Goal: Task Accomplishment & Management: Manage account settings

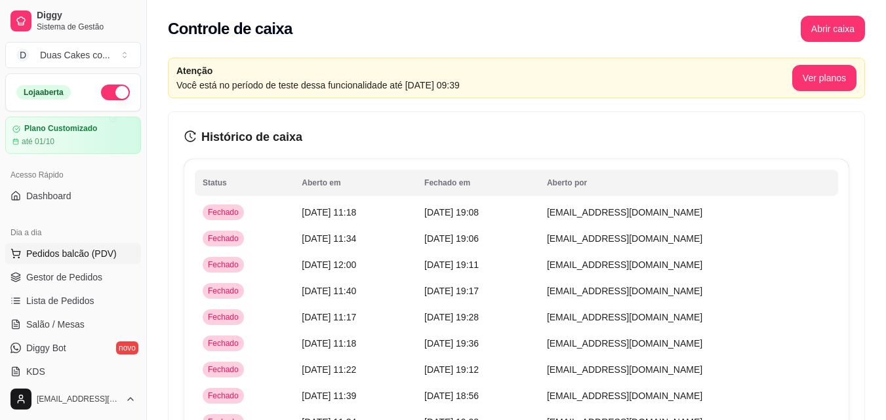
click at [82, 254] on span "Pedidos balcão (PDV)" at bounding box center [71, 253] width 90 height 13
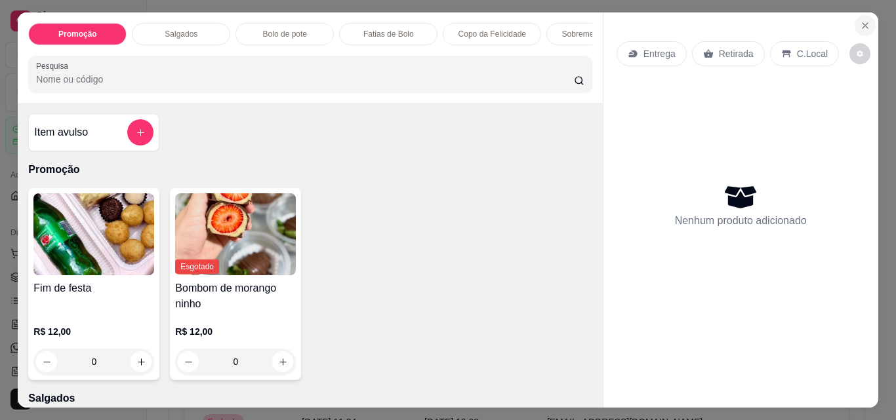
click at [863, 23] on icon "Close" at bounding box center [865, 25] width 10 height 10
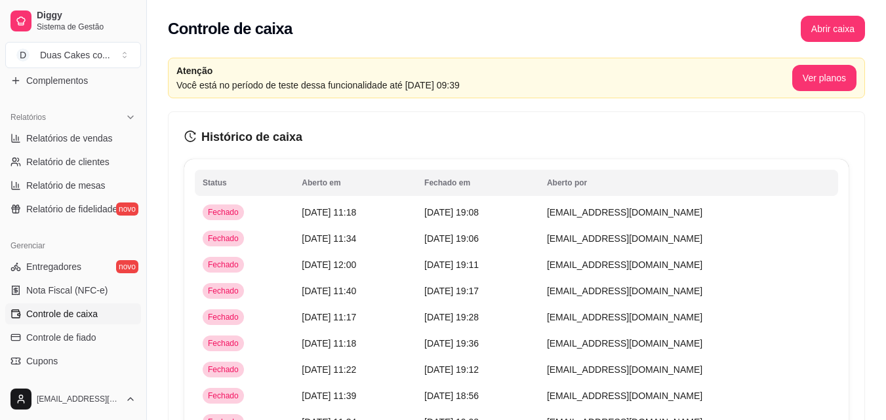
scroll to position [393, 0]
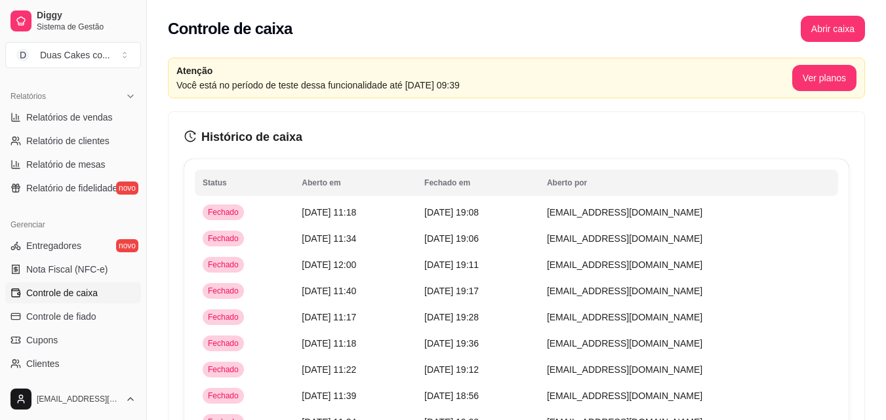
click at [56, 295] on span "Controle de caixa" at bounding box center [61, 293] width 71 height 13
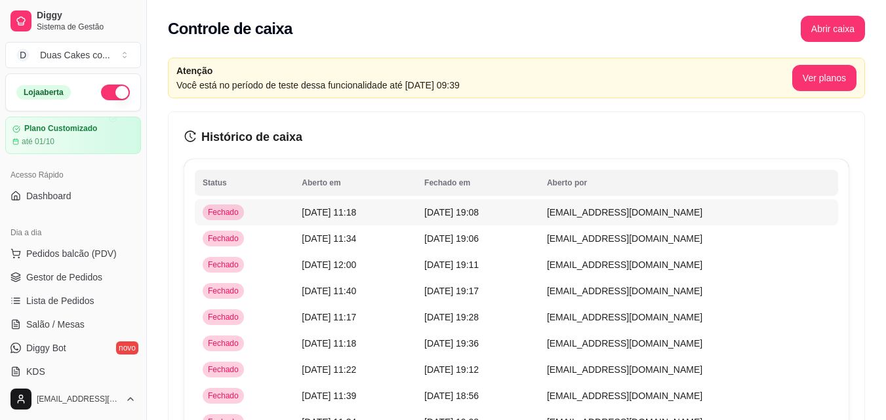
click at [479, 216] on span "[DATE] 19:08" at bounding box center [451, 212] width 54 height 10
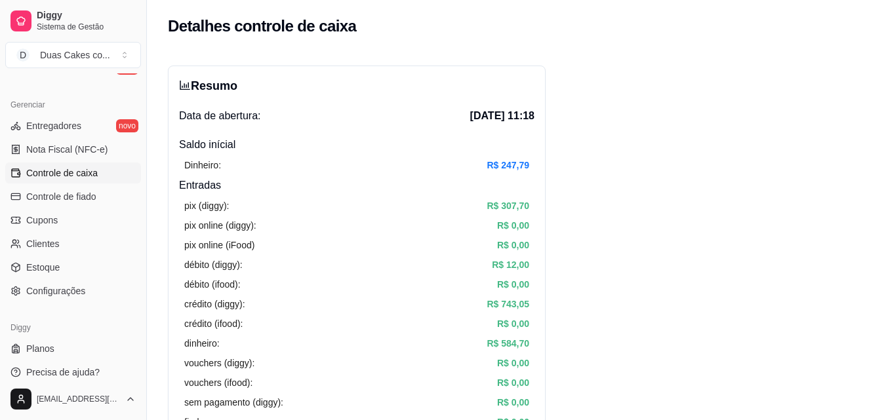
scroll to position [523, 0]
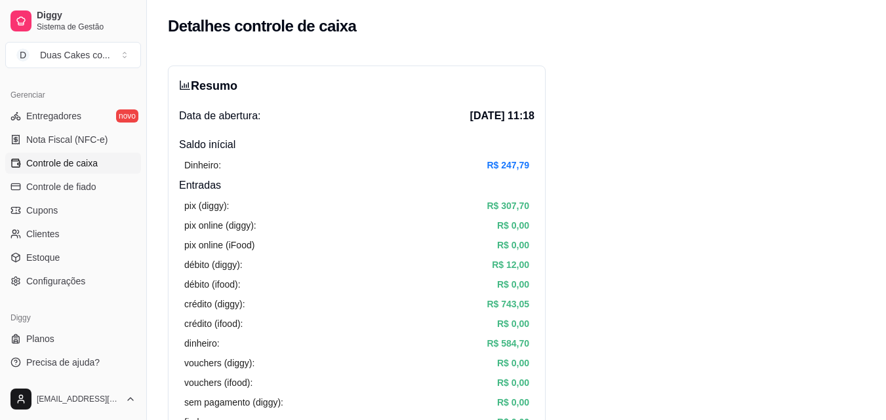
click at [83, 155] on link "Controle de caixa" at bounding box center [73, 163] width 136 height 21
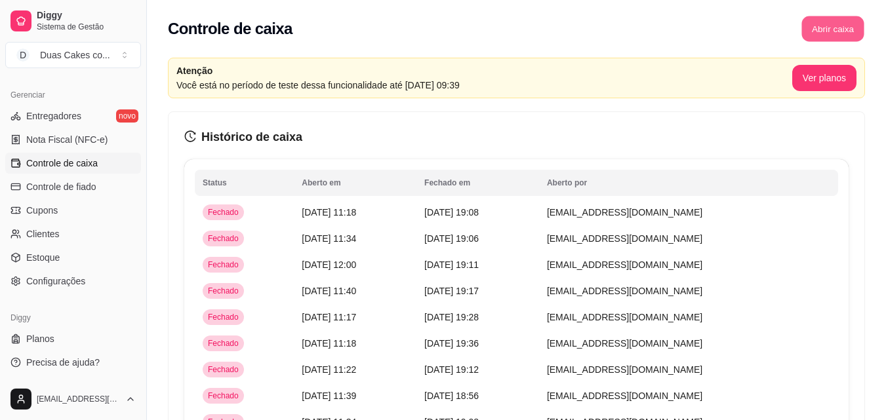
click at [820, 31] on button "Abrir caixa" at bounding box center [832, 29] width 62 height 26
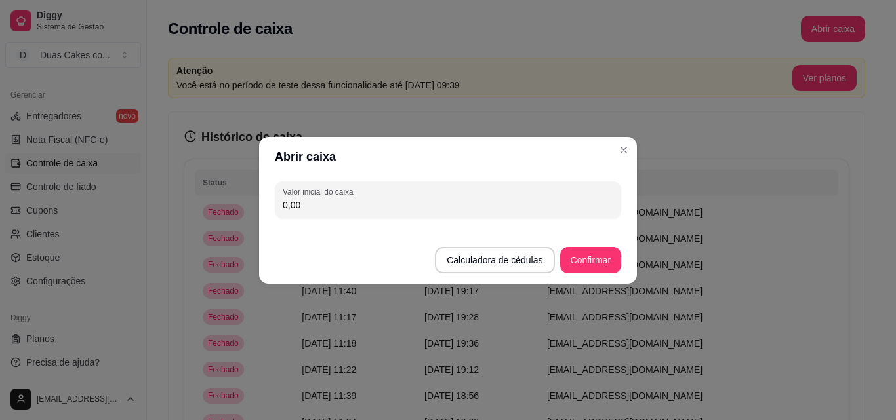
click at [306, 204] on input "0,00" at bounding box center [448, 205] width 331 height 13
type input "63,00"
click at [593, 259] on button "Confirmar" at bounding box center [591, 260] width 60 height 26
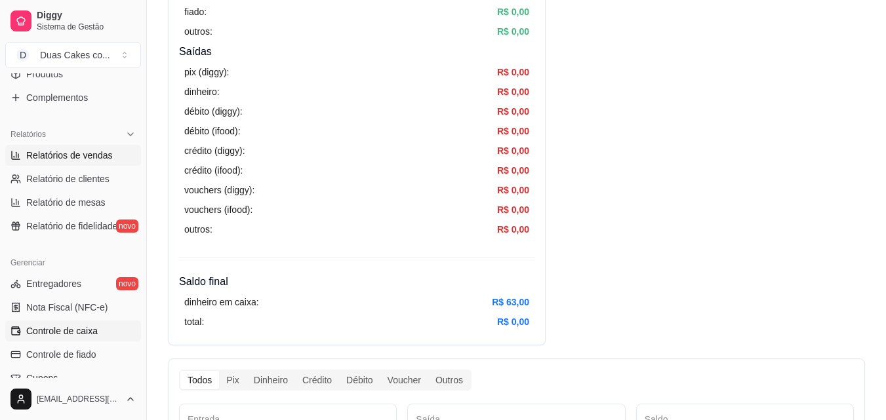
scroll to position [261, 0]
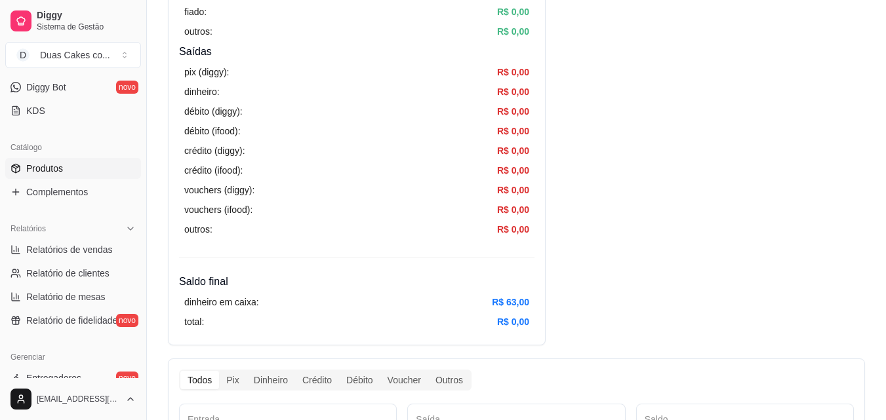
click at [49, 169] on span "Produtos" at bounding box center [44, 168] width 37 height 13
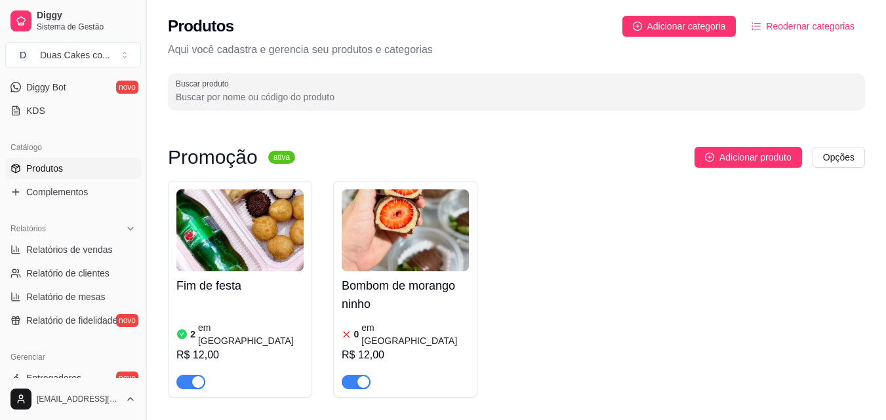
click at [193, 376] on div "button" at bounding box center [198, 382] width 12 height 12
click at [219, 308] on div "2 em estoque R$ 12,00" at bounding box center [239, 344] width 127 height 89
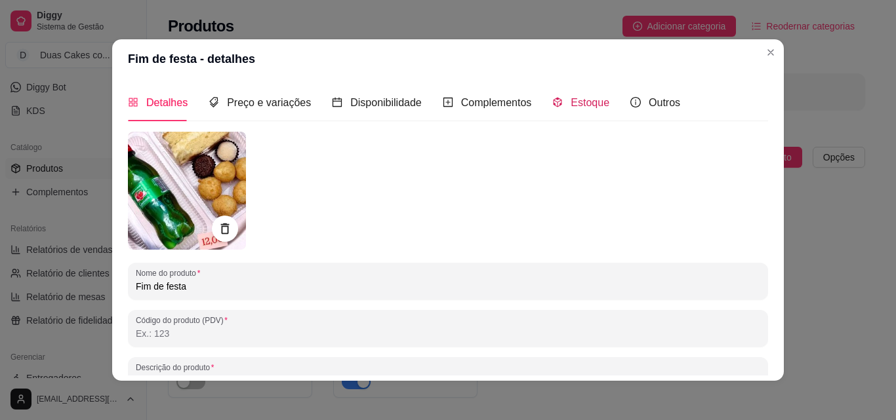
click at [576, 104] on span "Estoque" at bounding box center [590, 102] width 39 height 11
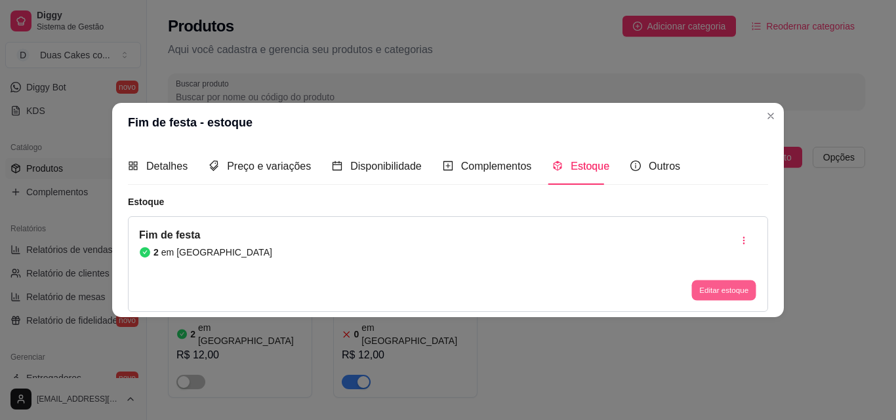
click at [733, 287] on button "Editar estoque" at bounding box center [723, 291] width 64 height 20
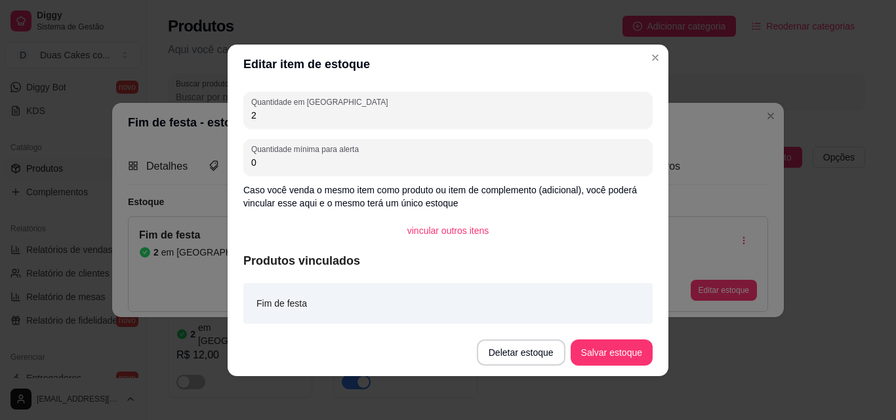
click at [268, 115] on input "2" at bounding box center [447, 115] width 393 height 13
type input "0"
click at [630, 354] on button "Salvar estoque" at bounding box center [611, 353] width 80 height 26
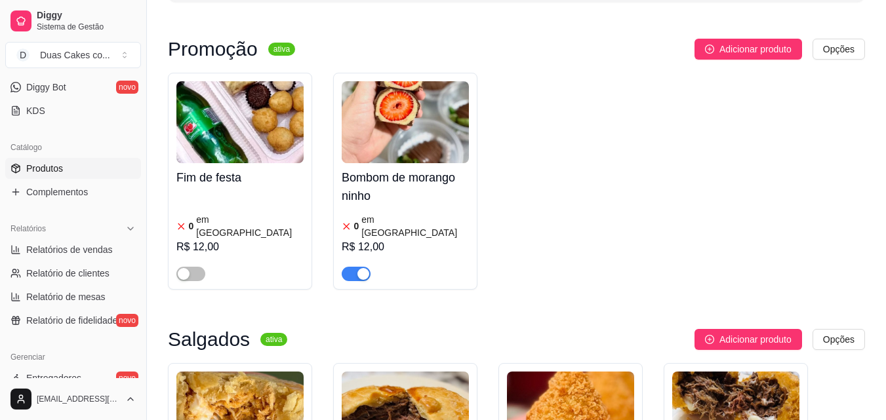
scroll to position [131, 0]
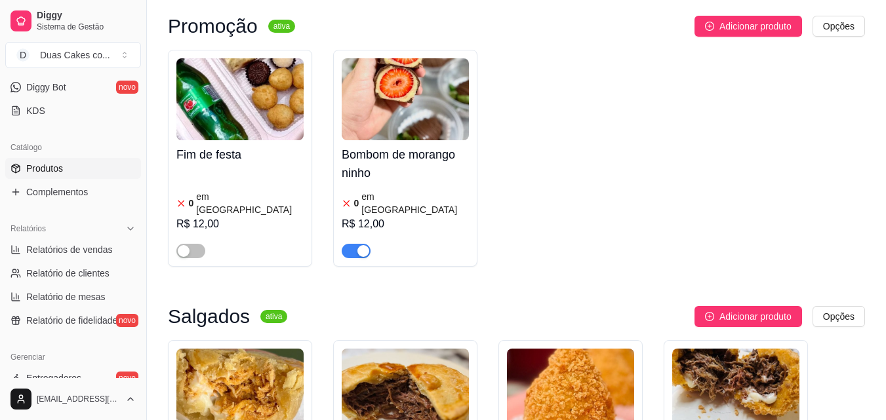
click at [364, 244] on span "button" at bounding box center [356, 251] width 29 height 14
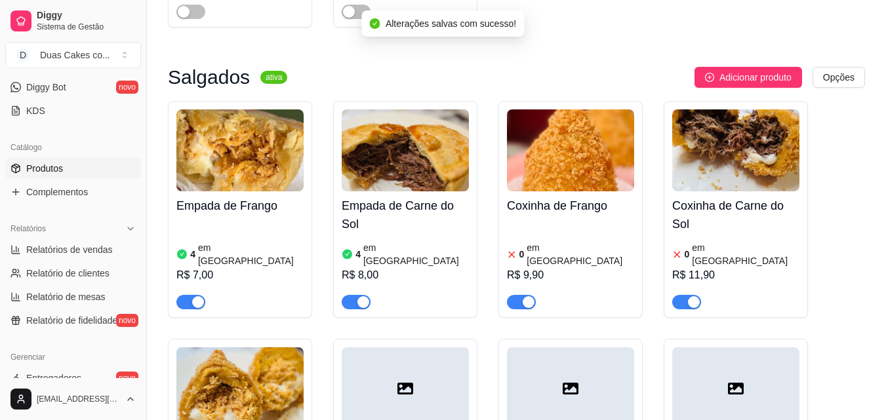
scroll to position [393, 0]
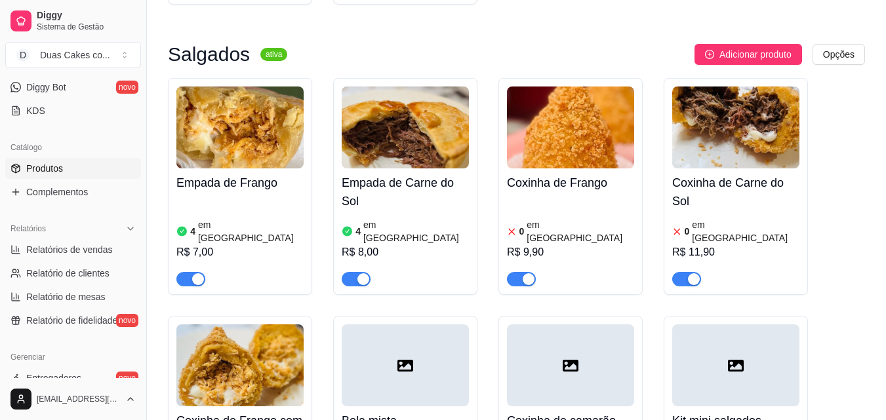
click at [227, 218] on article "em estoque" at bounding box center [251, 231] width 106 height 26
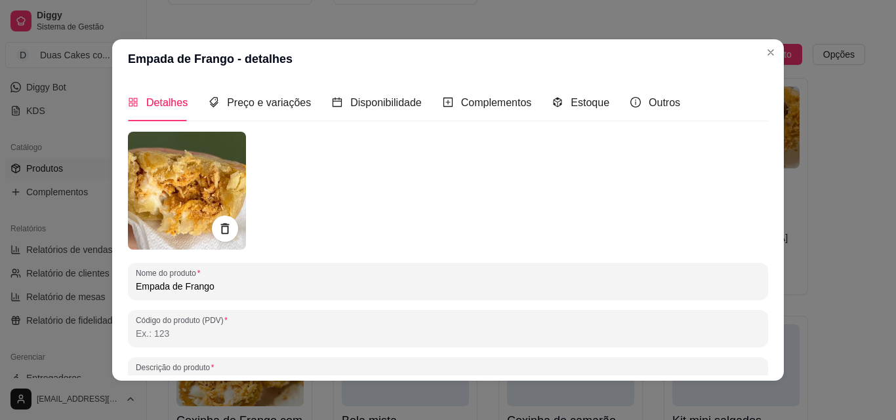
click at [574, 256] on div "Nome do produto Empada de Frango Código do produto (PDV) Descrição do produto P…" at bounding box center [448, 347] width 640 height 431
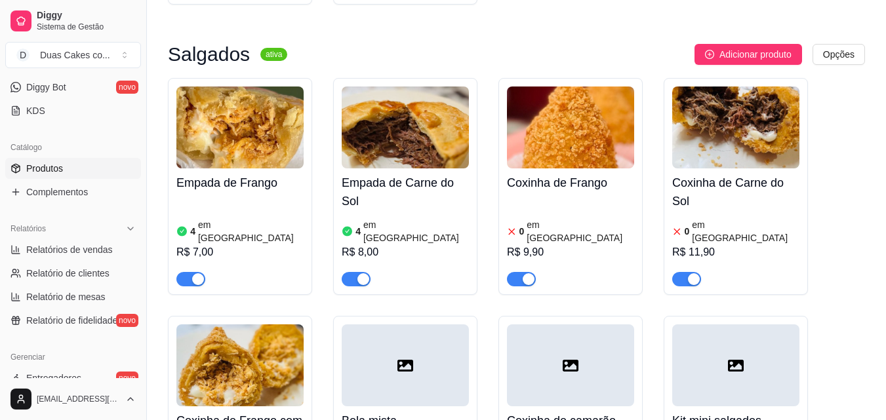
click at [195, 273] on div "button" at bounding box center [198, 279] width 12 height 12
click at [365, 273] on div "button" at bounding box center [363, 279] width 12 height 12
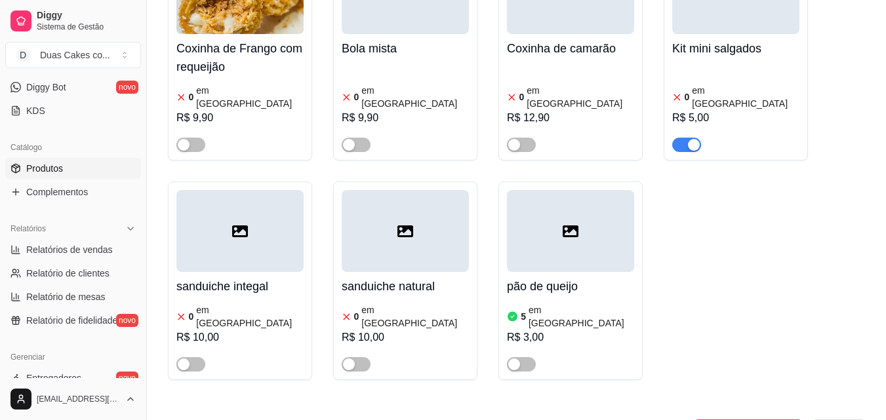
scroll to position [721, 0]
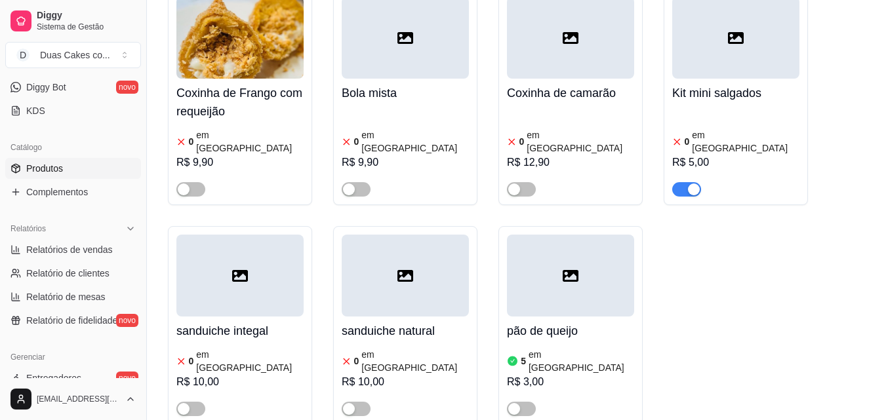
click at [691, 184] on div "button" at bounding box center [694, 190] width 12 height 12
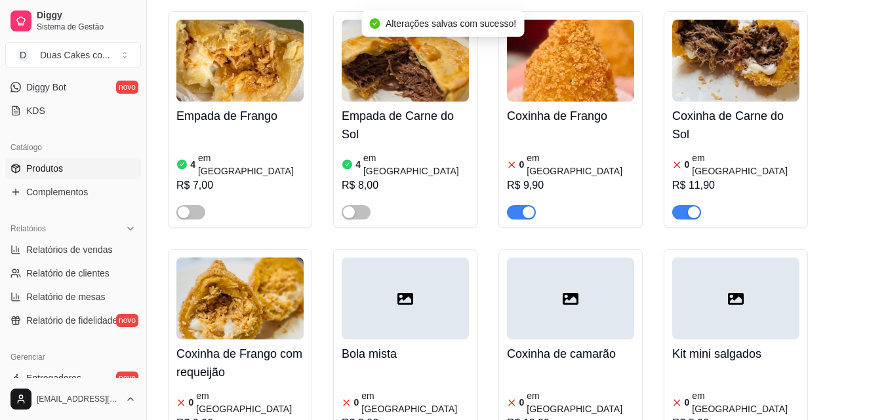
scroll to position [459, 0]
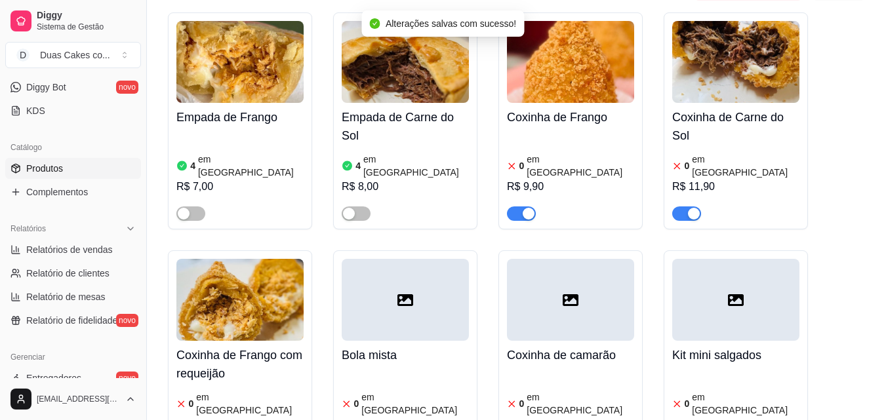
click at [692, 208] on div "button" at bounding box center [694, 214] width 12 height 12
click at [532, 208] on div "button" at bounding box center [529, 214] width 12 height 12
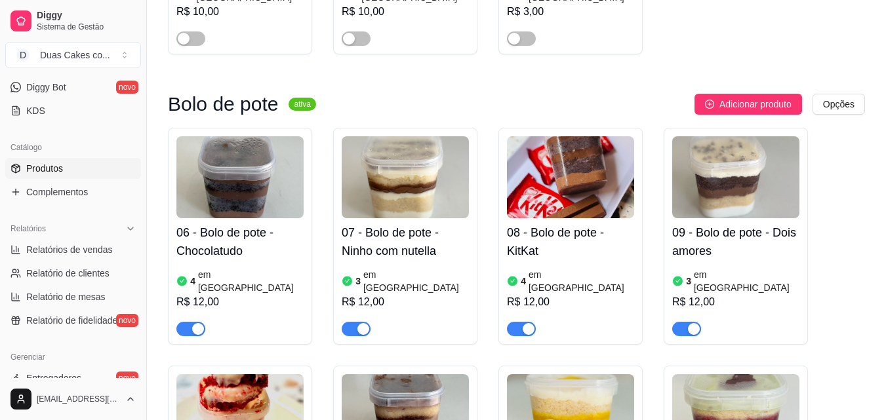
scroll to position [1115, 0]
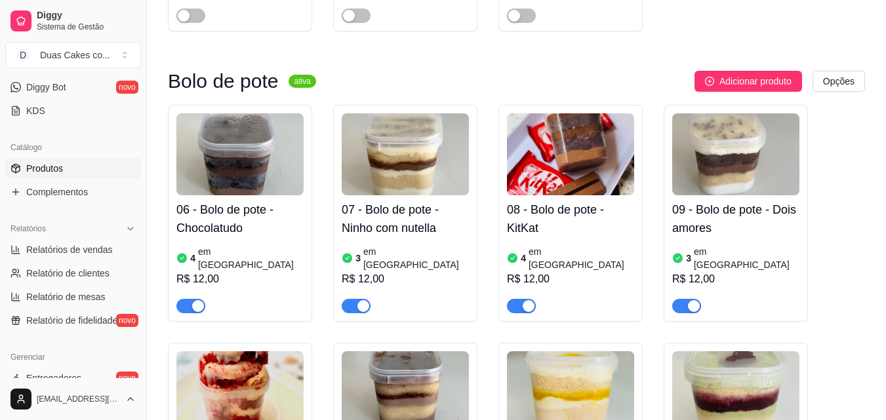
click at [209, 195] on div "06 - Bolo de pote - Chocolatudo 4 em estoque R$ 12,00" at bounding box center [239, 254] width 127 height 118
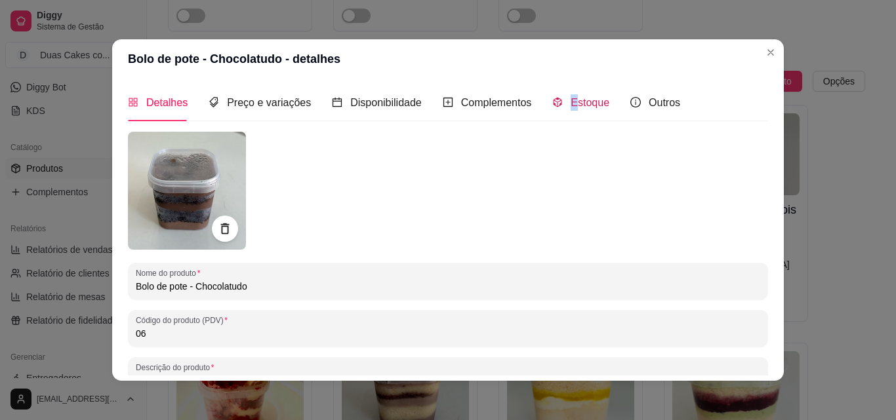
click at [571, 107] on span "Estoque" at bounding box center [590, 102] width 39 height 11
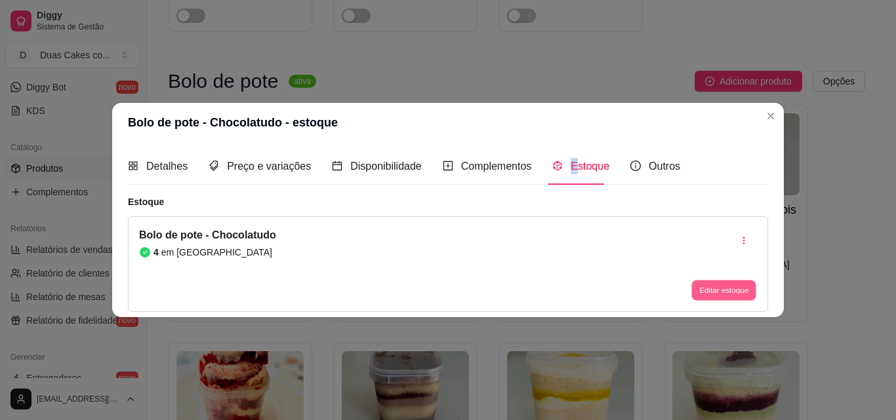
click at [721, 285] on button "Editar estoque" at bounding box center [723, 291] width 64 height 20
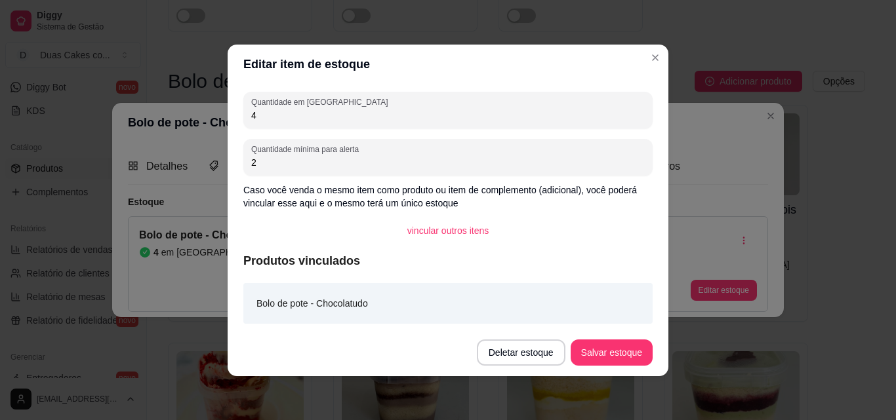
click at [270, 116] on input "4" at bounding box center [447, 115] width 393 height 13
type input "3"
click at [603, 352] on button "Salvar estoque" at bounding box center [612, 353] width 82 height 26
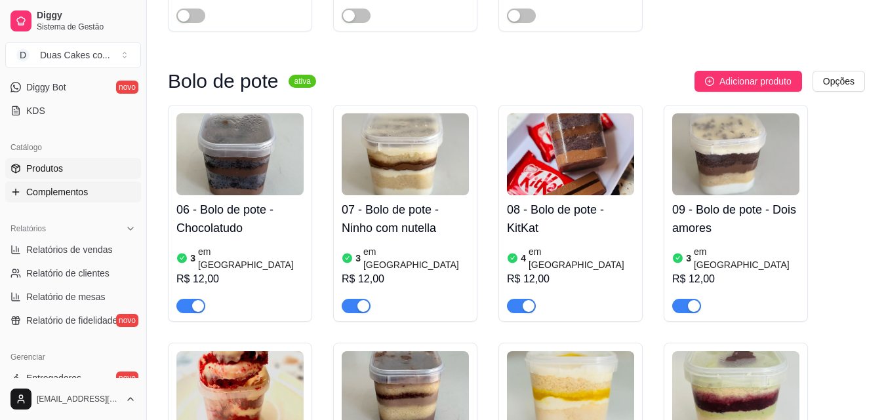
click at [64, 195] on span "Complementos" at bounding box center [57, 192] width 62 height 13
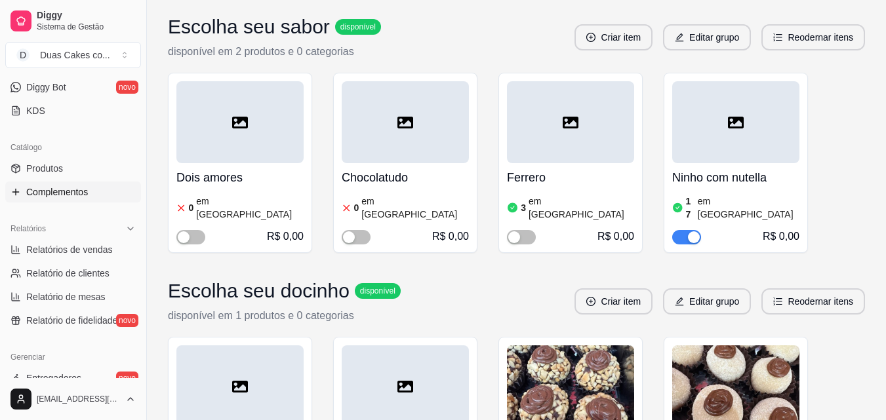
scroll to position [181, 0]
click at [50, 164] on span "Produtos" at bounding box center [44, 168] width 37 height 13
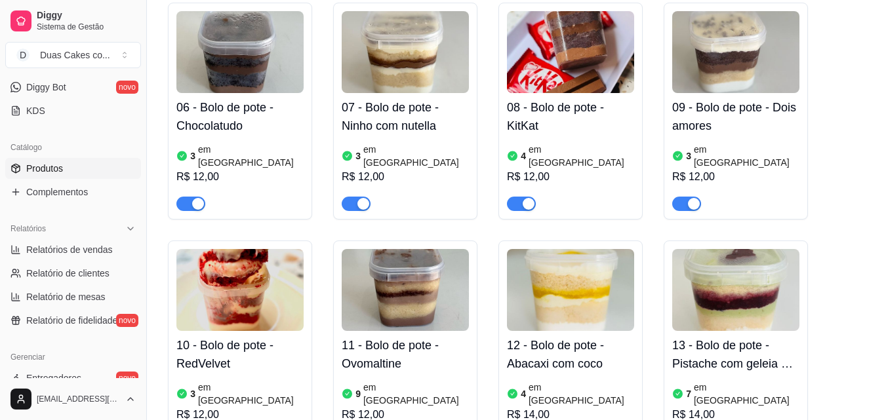
scroll to position [1246, 0]
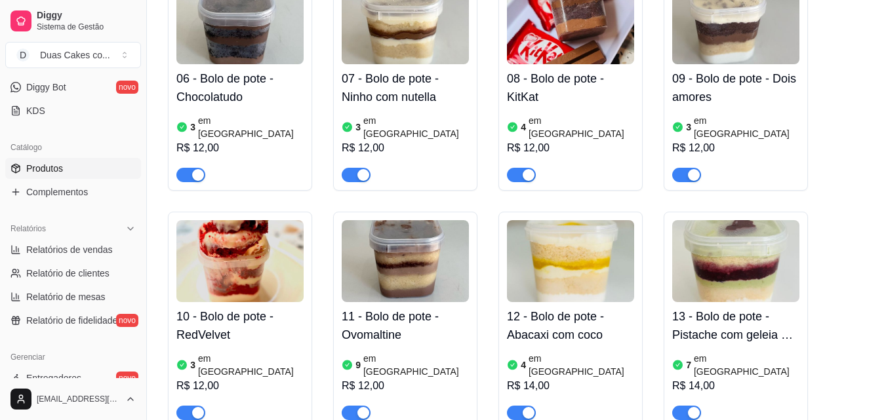
click at [401, 64] on div "07 - Bolo de pote - Ninho com nutella 3 em estoque R$ 12,00" at bounding box center [405, 123] width 127 height 118
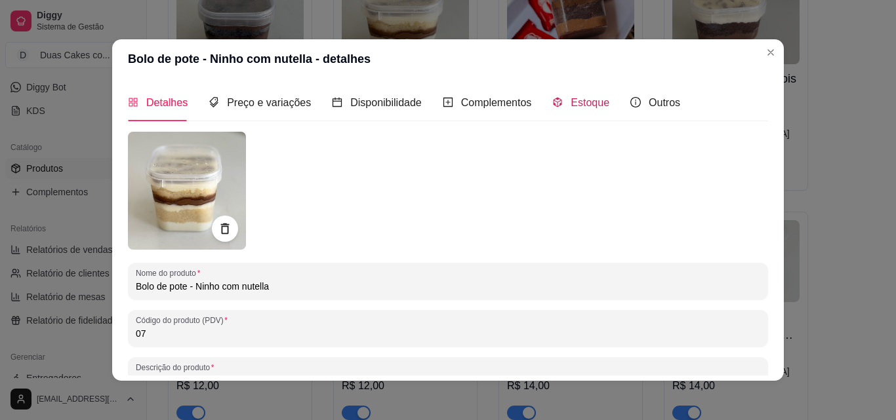
click at [571, 98] on span "Estoque" at bounding box center [590, 102] width 39 height 11
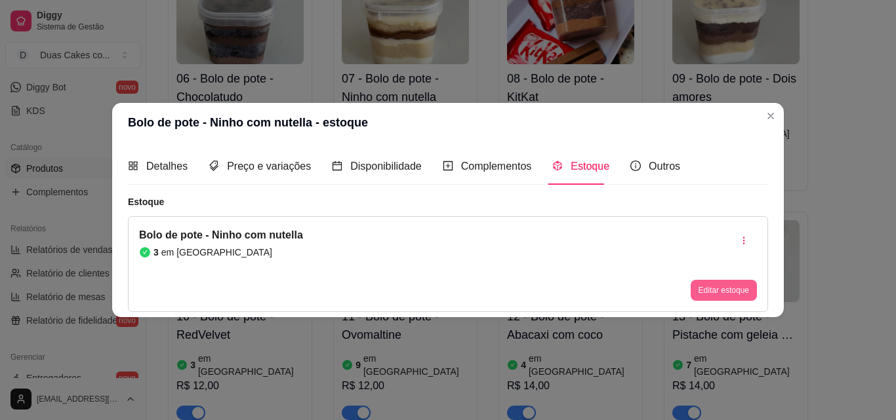
click at [704, 287] on button "Editar estoque" at bounding box center [724, 290] width 66 height 21
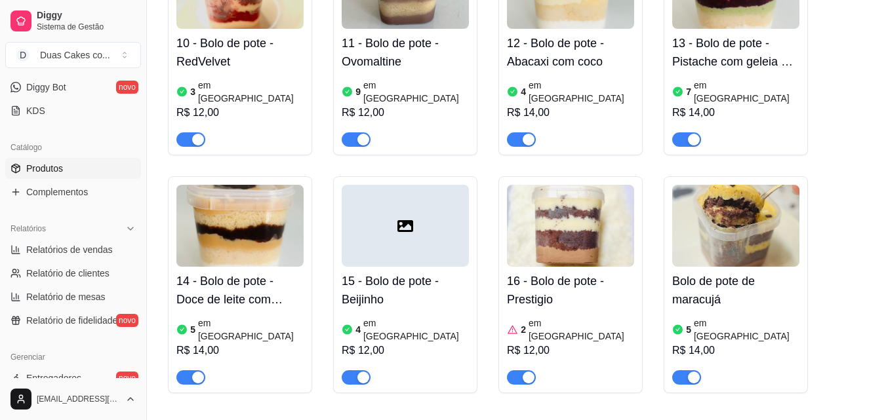
scroll to position [1574, 0]
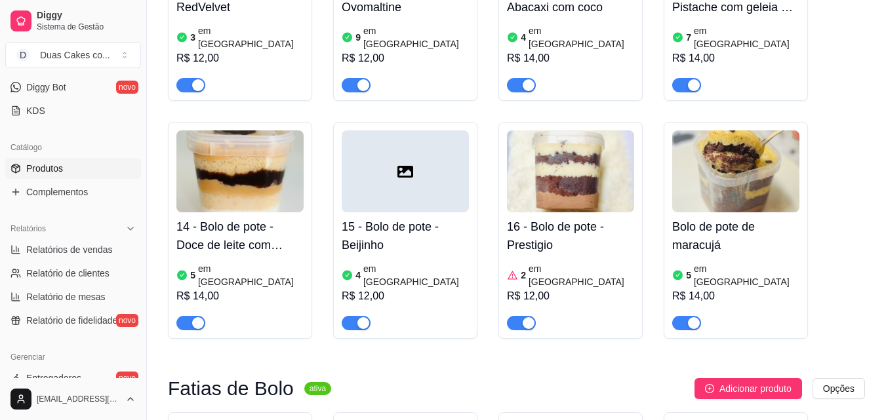
click at [566, 262] on article "em estoque" at bounding box center [582, 275] width 106 height 26
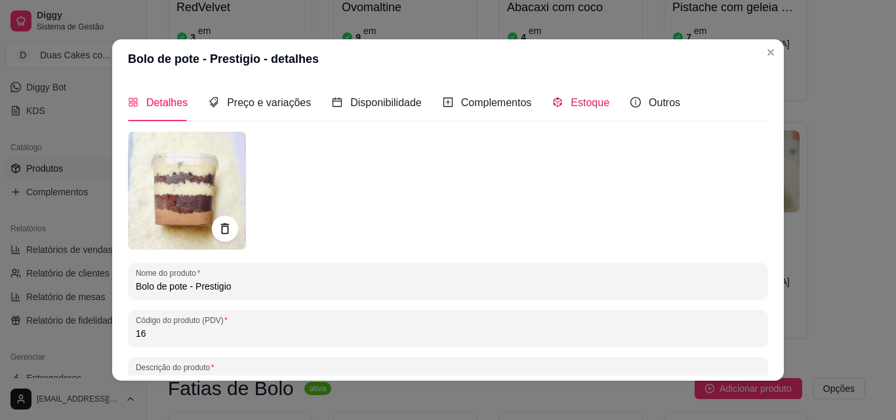
click at [571, 108] on span "Estoque" at bounding box center [590, 102] width 39 height 11
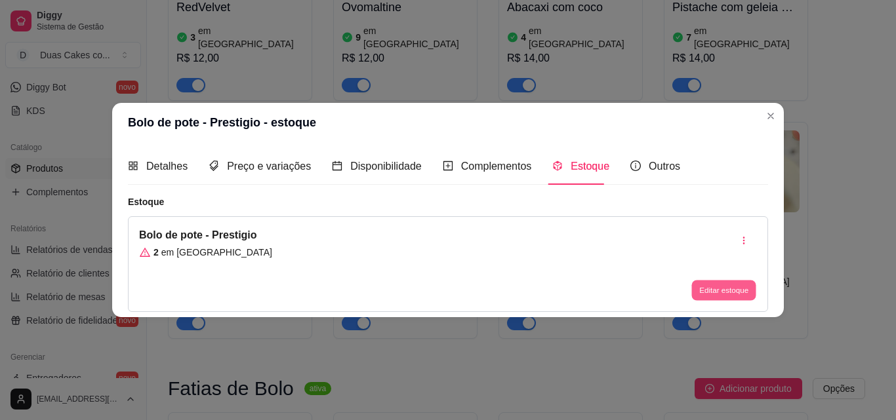
click at [707, 289] on button "Editar estoque" at bounding box center [723, 291] width 64 height 20
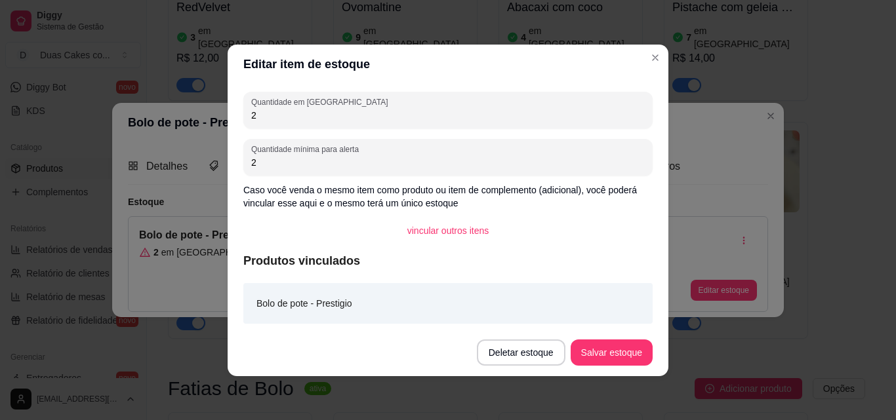
click at [258, 117] on input "2" at bounding box center [447, 115] width 393 height 13
type input "3"
click at [591, 350] on button "Salvar estoque" at bounding box center [611, 353] width 80 height 26
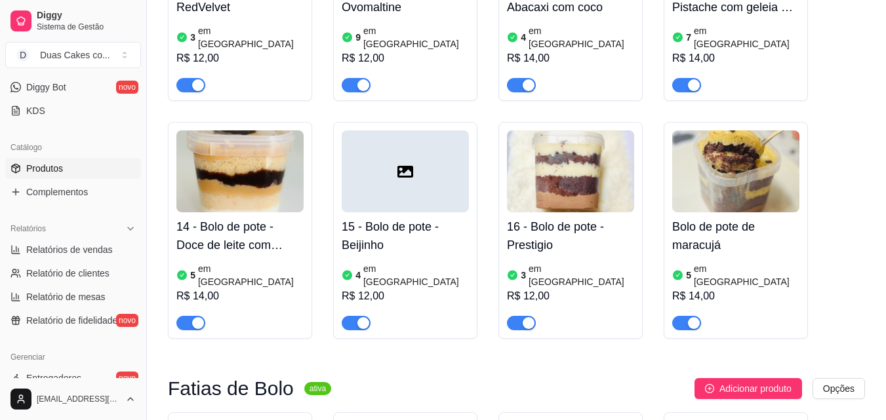
click at [359, 269] on article "4" at bounding box center [357, 275] width 5 height 13
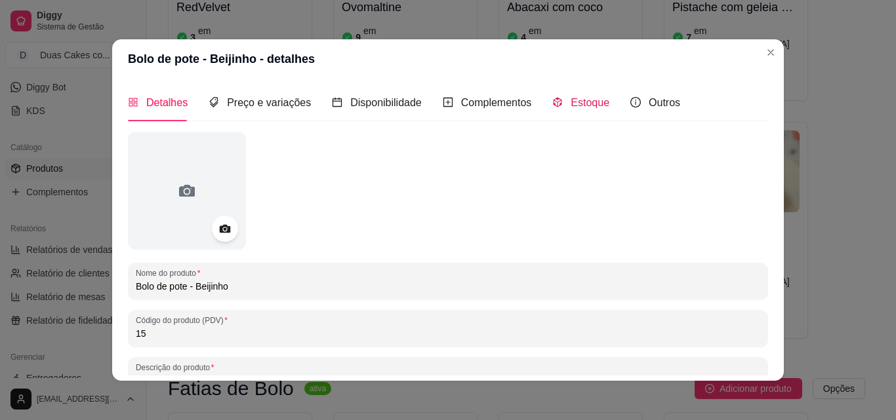
click at [560, 101] on div "Estoque" at bounding box center [580, 102] width 57 height 16
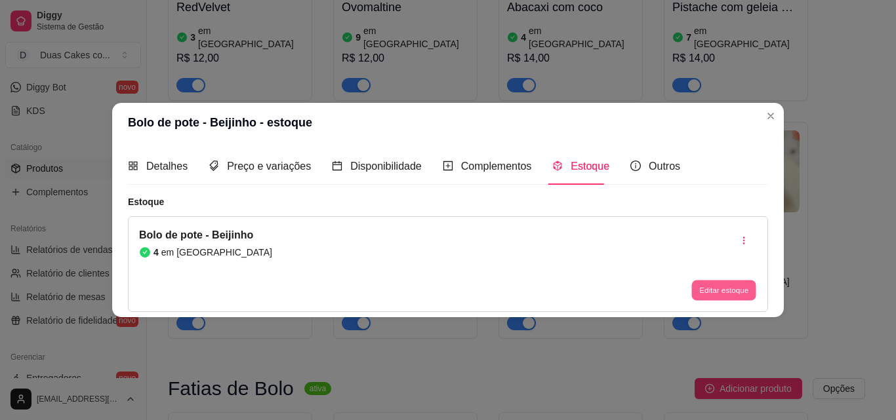
click at [728, 292] on button "Editar estoque" at bounding box center [723, 291] width 64 height 20
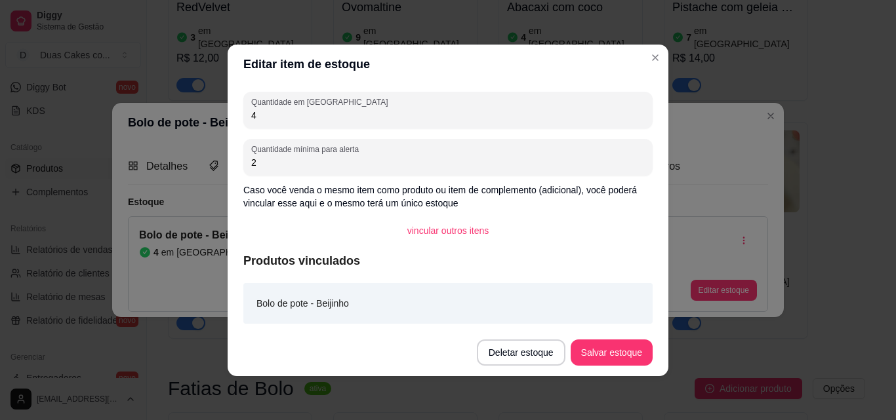
click at [262, 117] on input "4" at bounding box center [447, 115] width 393 height 13
type input "3"
click at [637, 357] on button "Salvar estoque" at bounding box center [611, 353] width 80 height 26
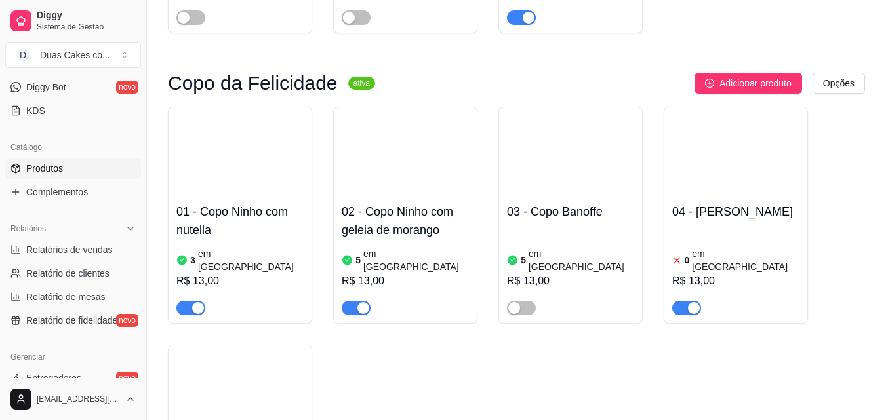
scroll to position [2623, 0]
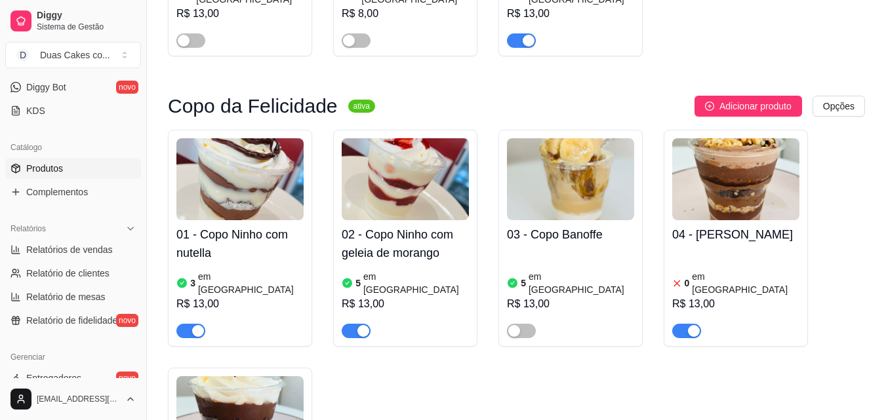
click at [215, 270] on article "em estoque" at bounding box center [251, 283] width 106 height 26
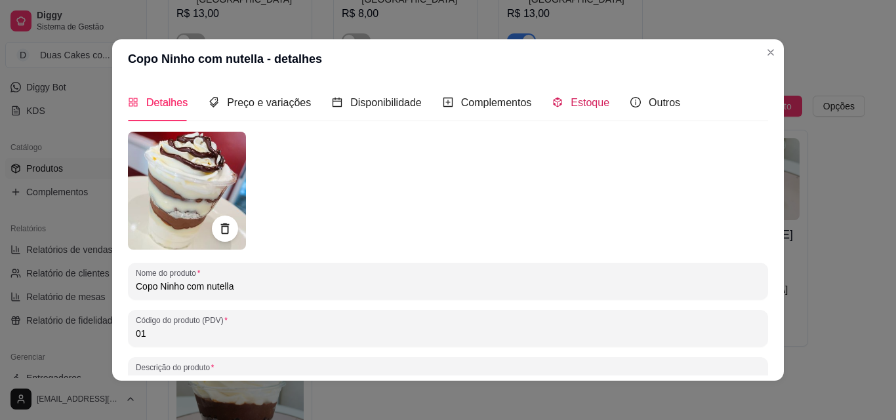
click at [571, 98] on span "Estoque" at bounding box center [590, 102] width 39 height 11
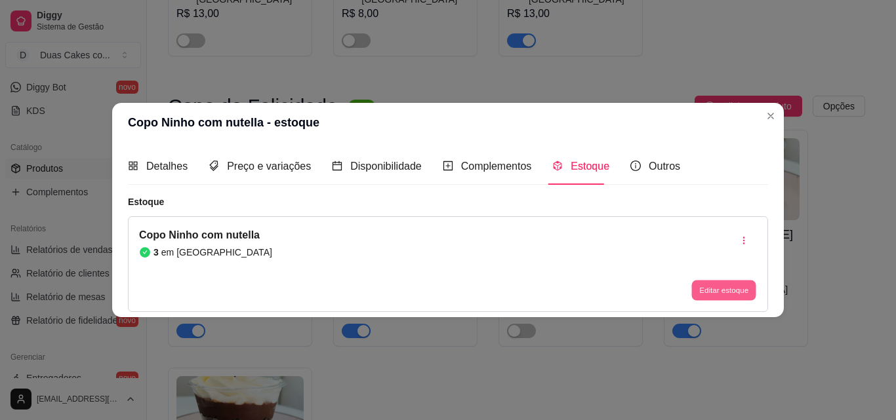
click at [731, 289] on button "Editar estoque" at bounding box center [723, 291] width 64 height 20
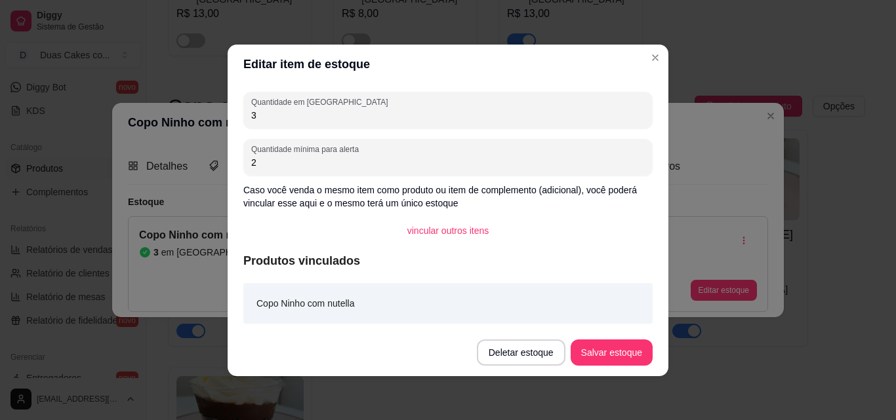
click at [277, 115] on input "3" at bounding box center [447, 115] width 393 height 13
type input "2"
click at [588, 353] on button "Salvar estoque" at bounding box center [611, 353] width 80 height 26
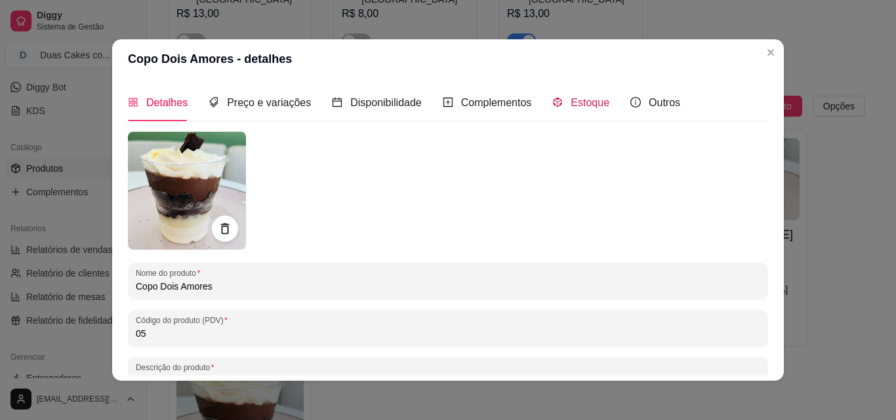
click at [577, 97] on span "Estoque" at bounding box center [590, 102] width 39 height 11
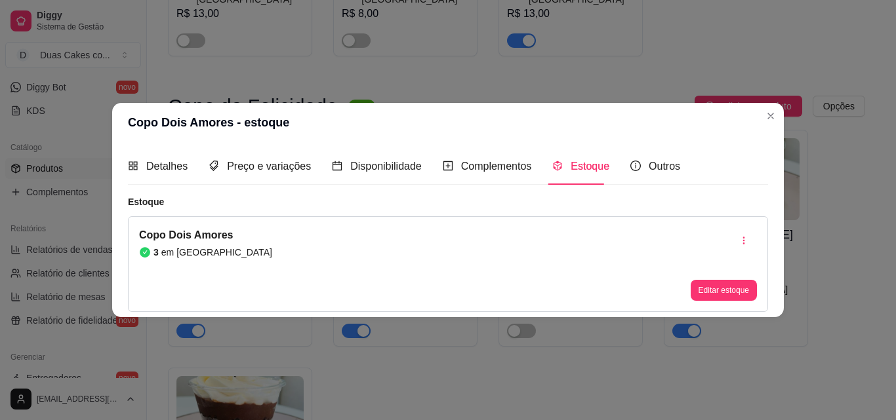
click at [722, 279] on div "Editar estoque" at bounding box center [724, 264] width 66 height 73
click at [721, 291] on button "Editar estoque" at bounding box center [723, 291] width 64 height 20
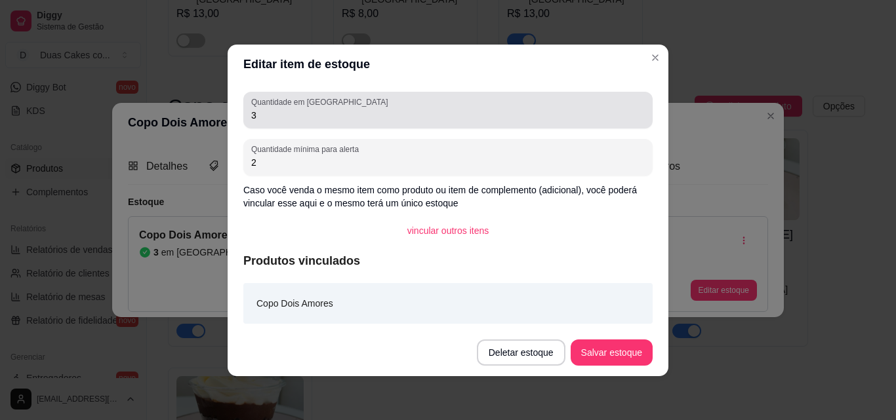
click at [256, 119] on input "3" at bounding box center [447, 115] width 393 height 13
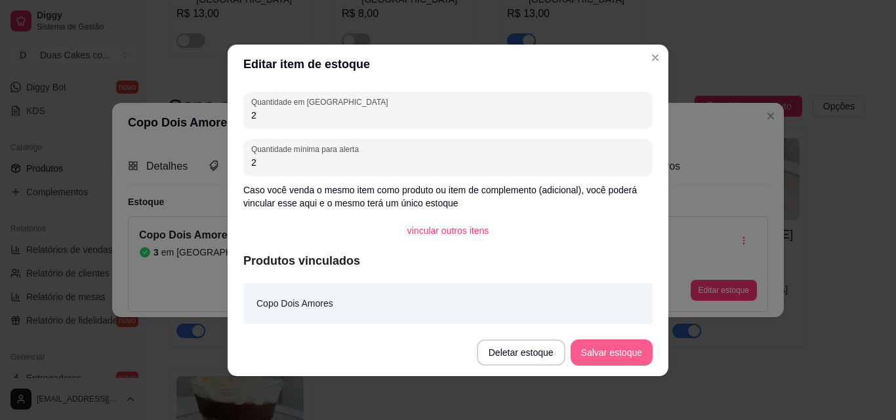
type input "2"
click at [618, 353] on button "Salvar estoque" at bounding box center [611, 353] width 80 height 26
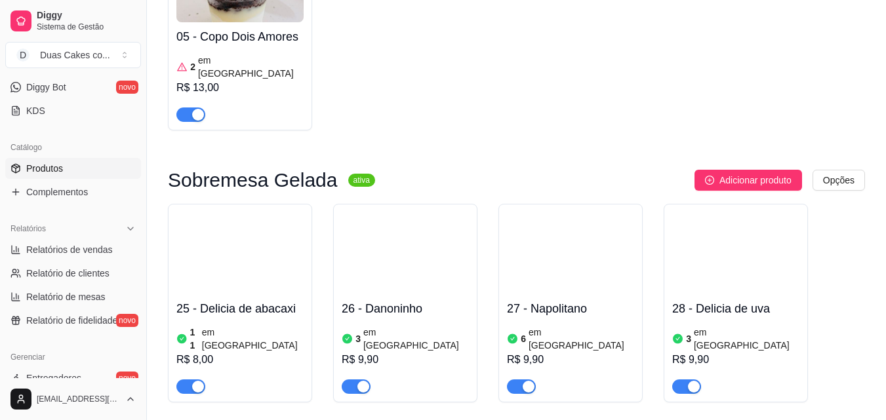
scroll to position [3082, 0]
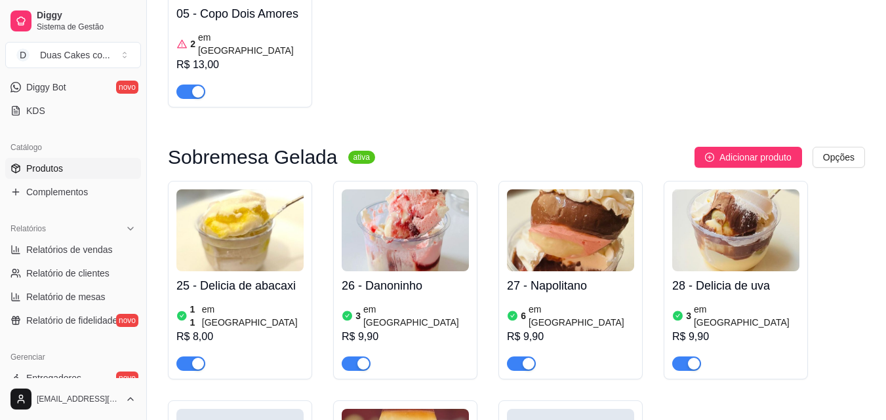
click at [182, 311] on icon at bounding box center [181, 315] width 9 height 9
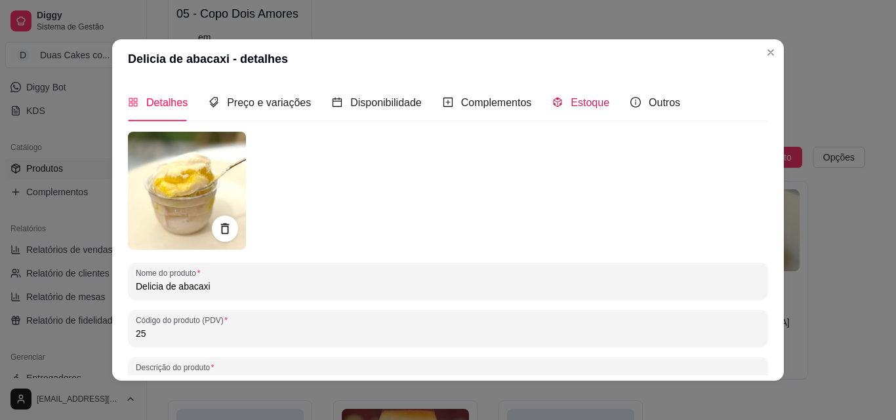
click at [579, 97] on span "Estoque" at bounding box center [590, 102] width 39 height 11
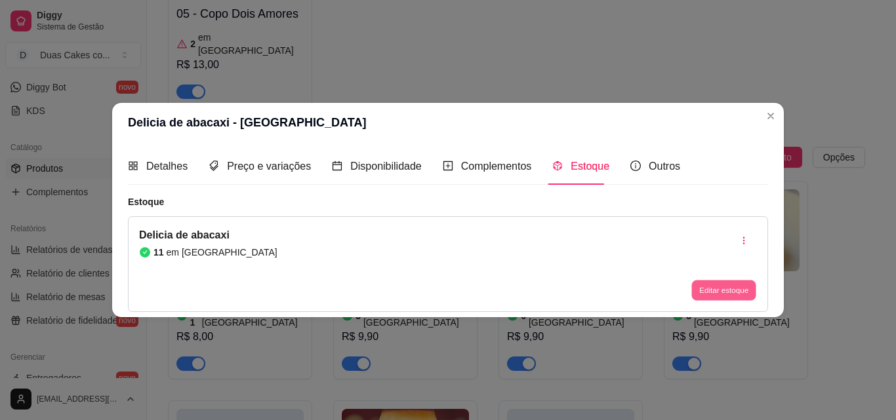
click at [719, 283] on button "Editar estoque" at bounding box center [723, 291] width 64 height 20
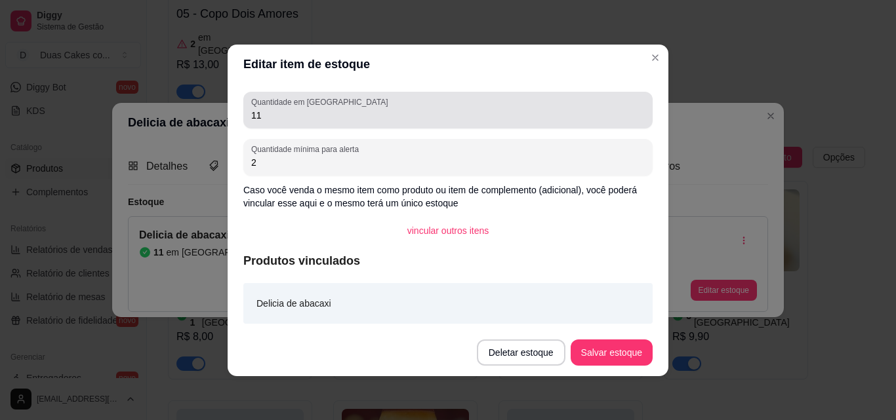
click at [284, 112] on input "11" at bounding box center [447, 115] width 393 height 13
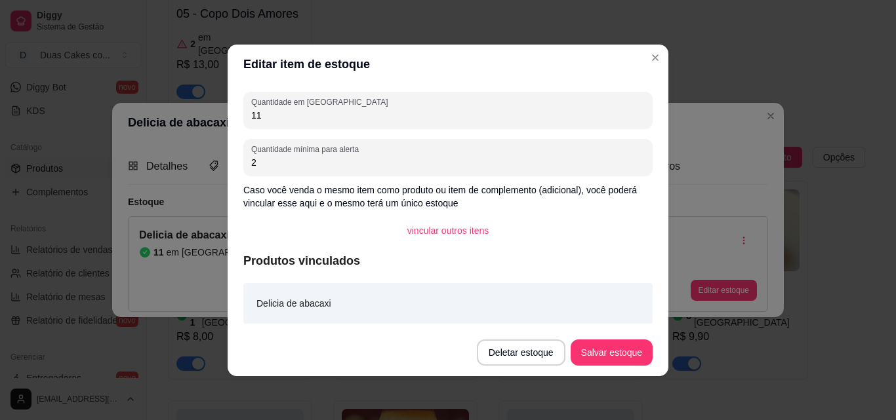
type input "1"
type input "9"
click at [603, 366] on footer "Deletar estoque Salvar estoque" at bounding box center [448, 352] width 441 height 47
click at [607, 350] on button "Salvar estoque" at bounding box center [611, 353] width 80 height 26
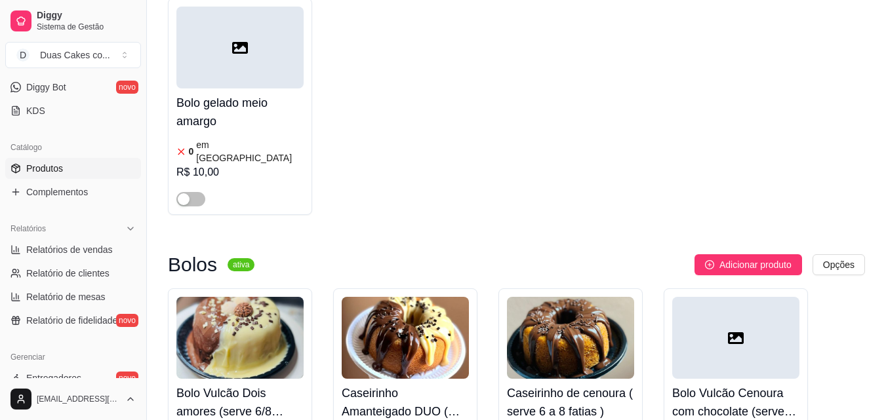
scroll to position [4066, 0]
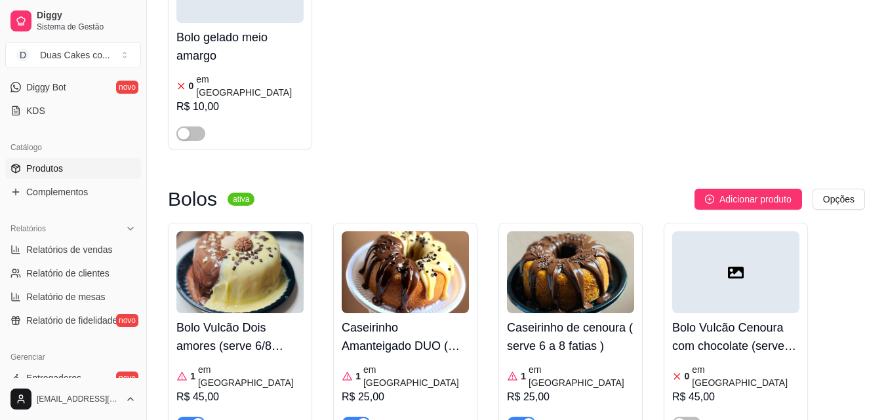
click at [193, 418] on div "button" at bounding box center [198, 424] width 12 height 12
click at [231, 363] on article "em estoque" at bounding box center [251, 376] width 106 height 26
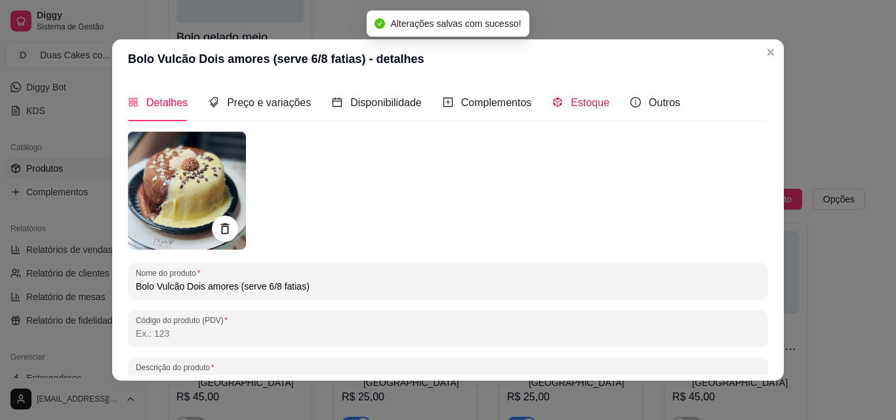
click at [575, 104] on span "Estoque" at bounding box center [590, 102] width 39 height 11
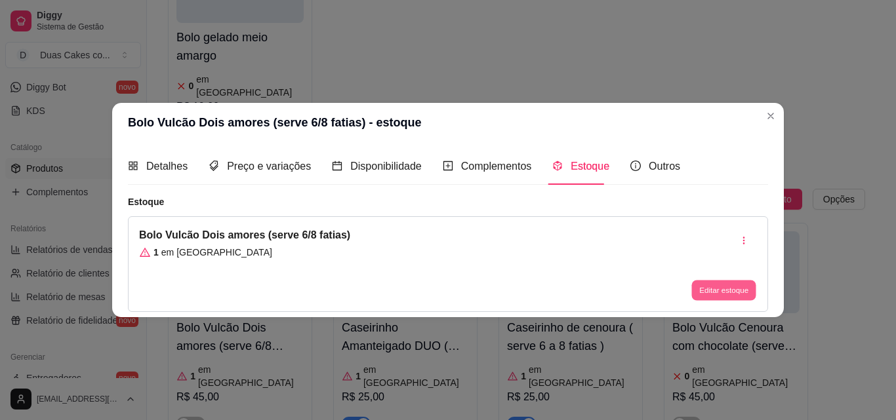
click at [723, 287] on button "Editar estoque" at bounding box center [723, 291] width 64 height 20
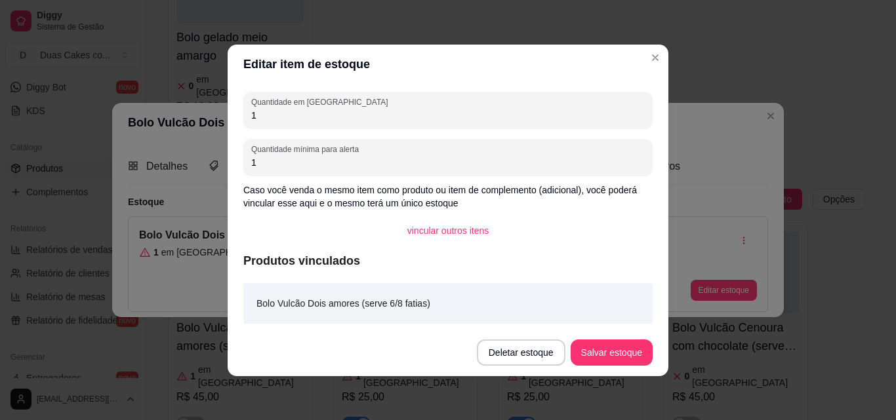
click at [260, 120] on input "1" at bounding box center [447, 115] width 393 height 13
type input "0"
click at [616, 355] on button "Salvar estoque" at bounding box center [611, 353] width 80 height 26
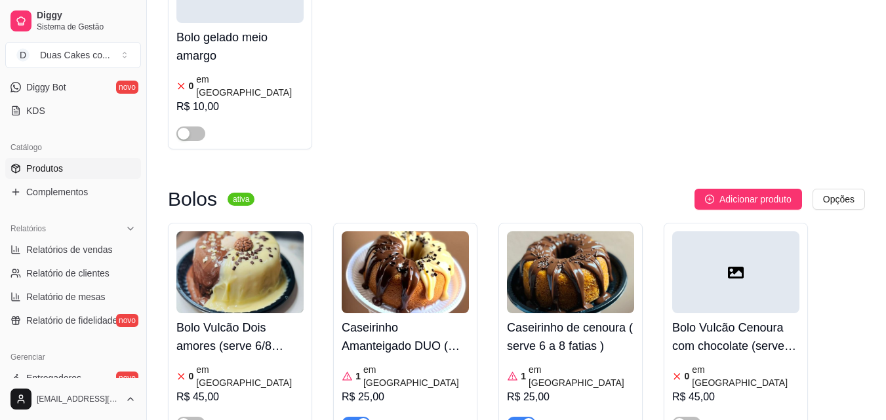
click at [593, 313] on div "Caseirinho de cenoura ( serve 6 a 8 fatias ) 1 em estoque R$ 25,00" at bounding box center [570, 372] width 127 height 118
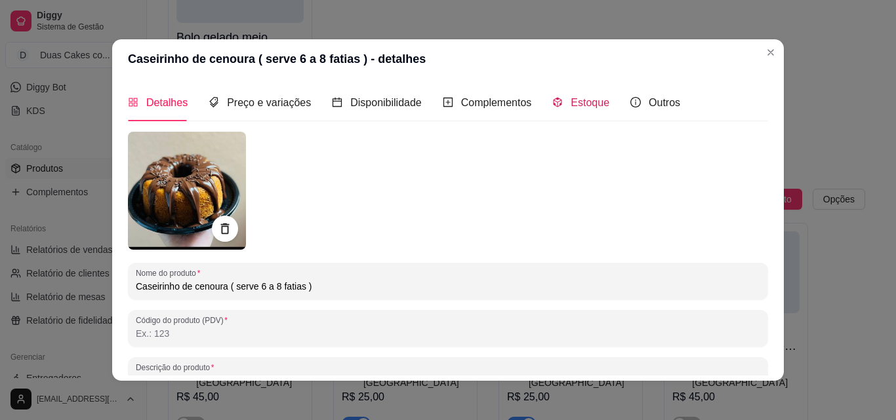
click at [581, 97] on span "Estoque" at bounding box center [590, 102] width 39 height 11
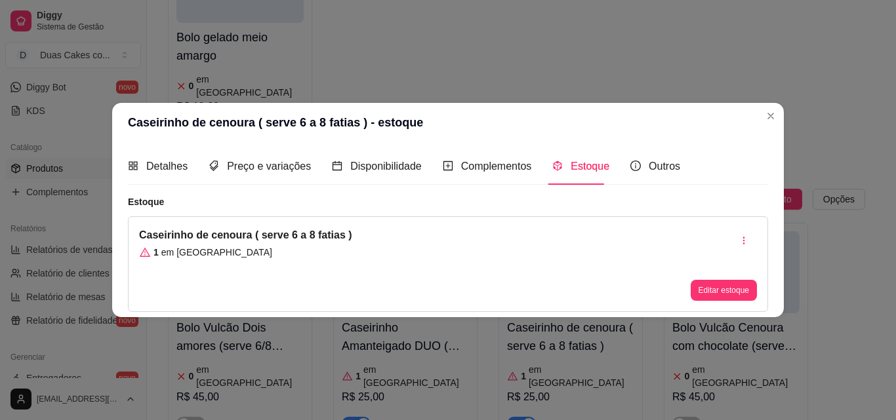
click at [740, 278] on div "Editar estoque" at bounding box center [724, 264] width 66 height 73
click at [734, 291] on button "Editar estoque" at bounding box center [723, 291] width 64 height 20
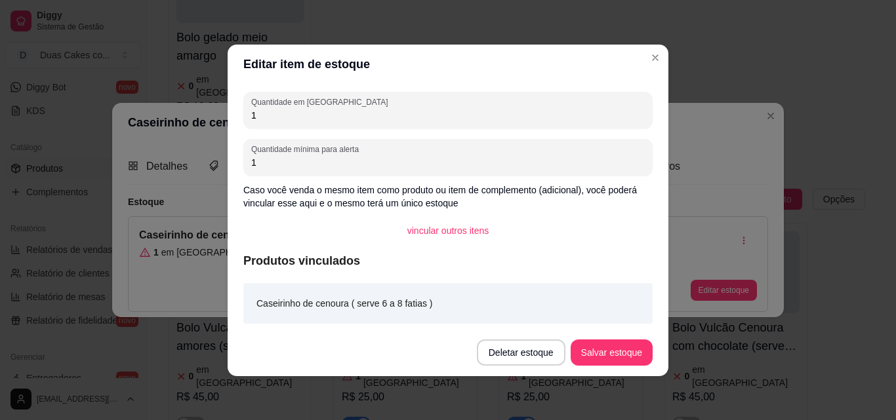
click at [258, 111] on input "1" at bounding box center [447, 115] width 393 height 13
type input "2"
click at [613, 359] on button "Salvar estoque" at bounding box center [611, 353] width 80 height 26
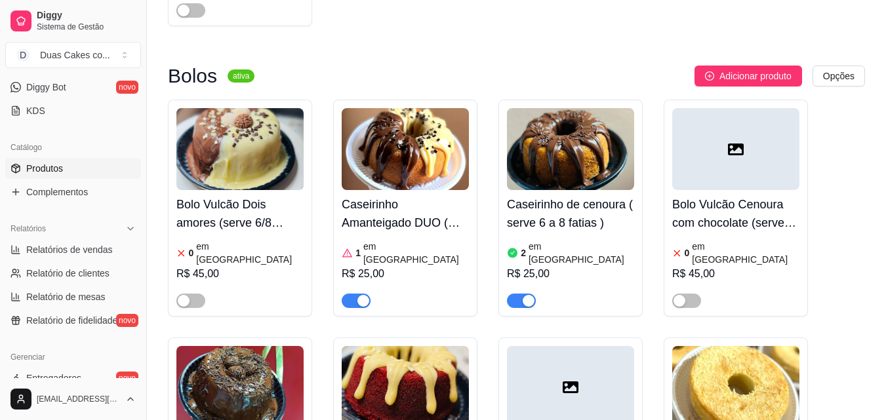
scroll to position [4197, 0]
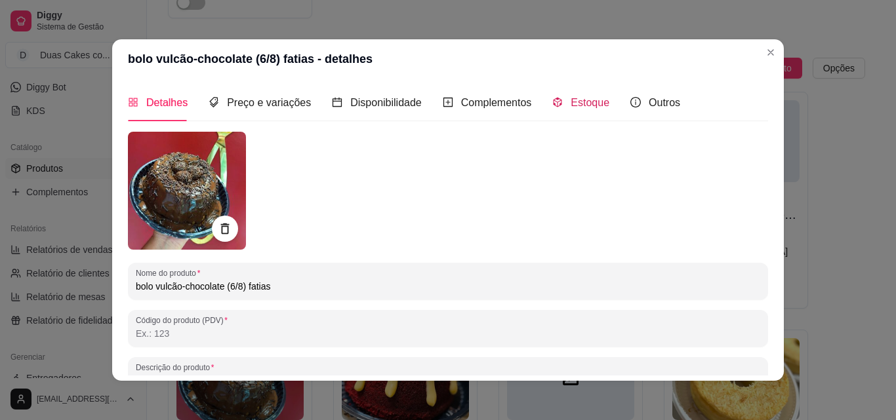
click at [588, 107] on span "Estoque" at bounding box center [590, 102] width 39 height 11
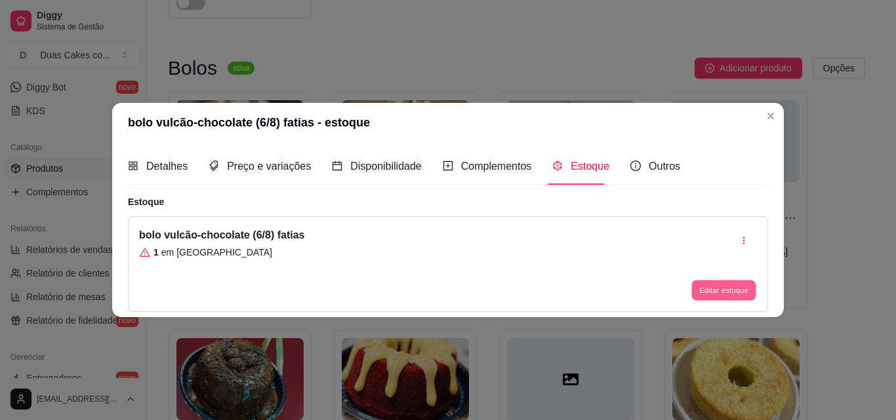
click at [728, 287] on button "Editar estoque" at bounding box center [723, 291] width 64 height 20
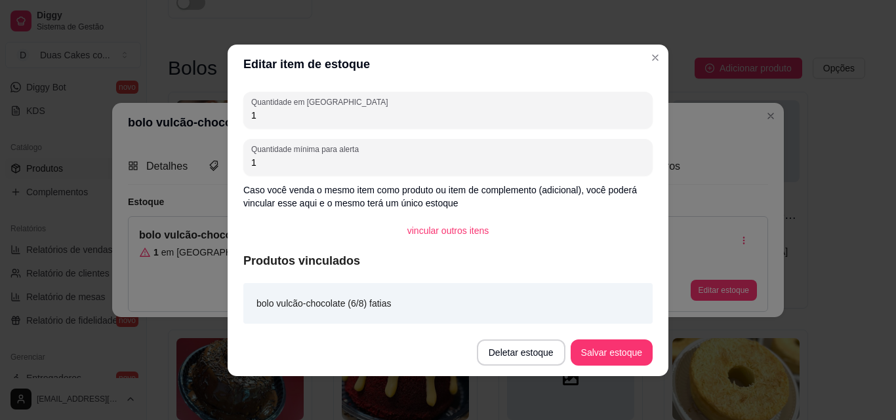
click at [259, 115] on input "1" at bounding box center [447, 115] width 393 height 13
type input "0"
click at [627, 355] on button "Salvar estoque" at bounding box center [611, 353] width 80 height 26
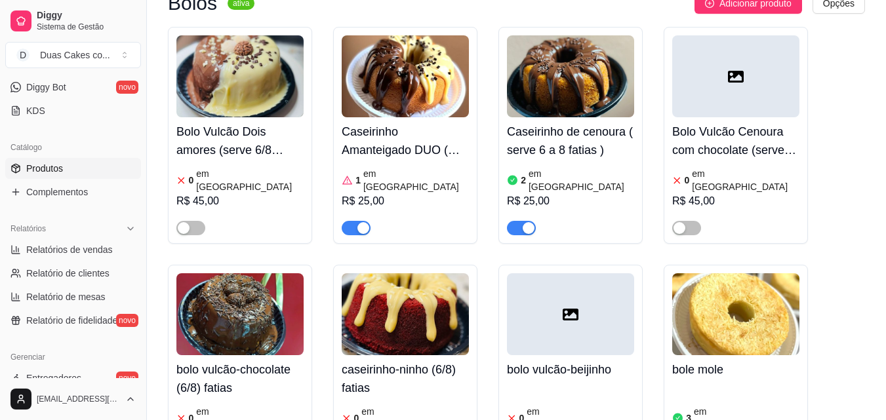
scroll to position [4262, 0]
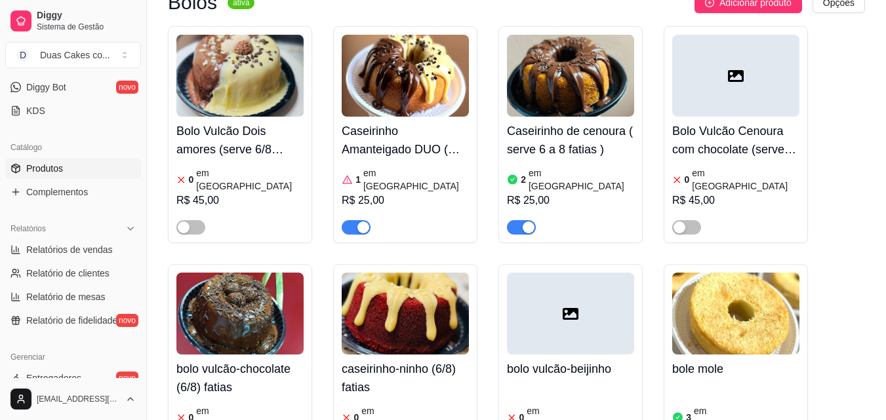
click at [699, 405] on article "em estoque" at bounding box center [747, 418] width 106 height 26
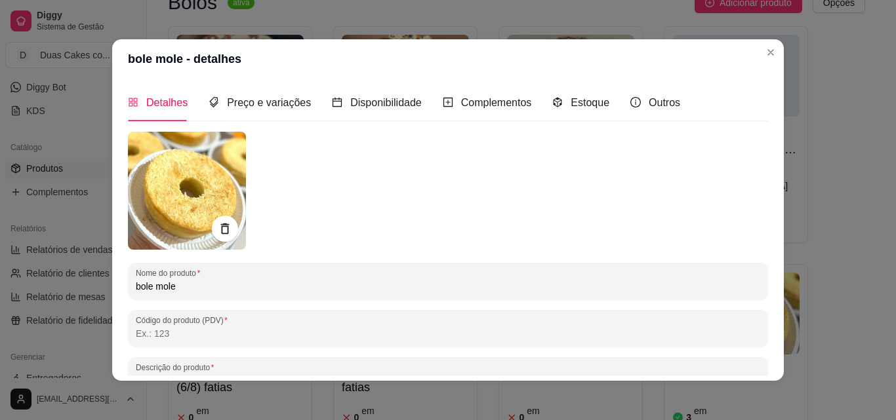
click at [584, 92] on div "Estoque" at bounding box center [580, 102] width 57 height 37
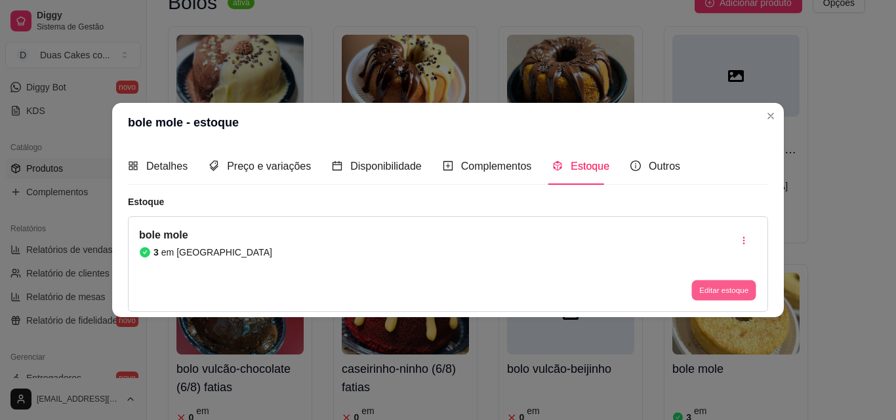
click at [734, 288] on button "Editar estoque" at bounding box center [723, 291] width 64 height 20
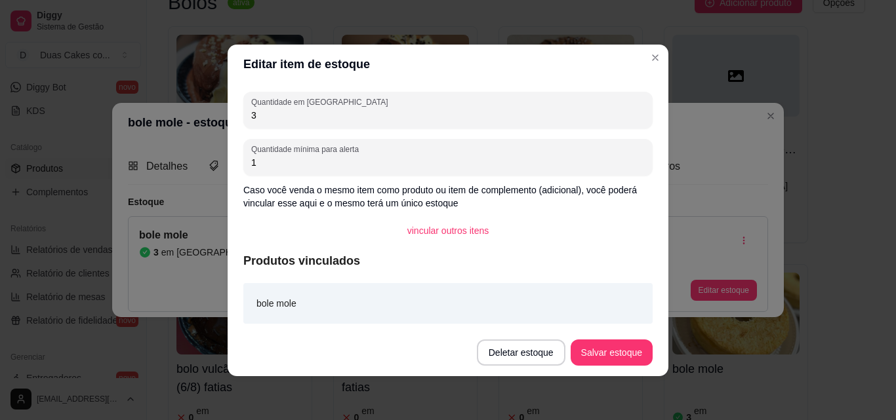
click at [266, 115] on input "3" at bounding box center [447, 115] width 393 height 13
type input "0"
click at [601, 348] on button "Salvar estoque" at bounding box center [611, 353] width 80 height 26
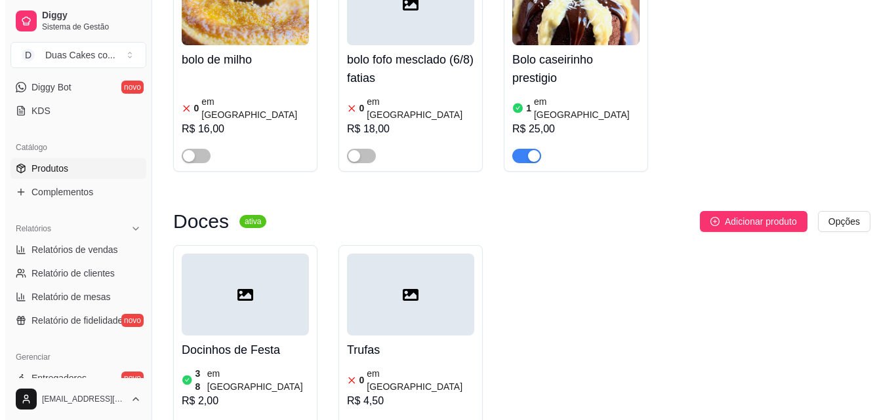
scroll to position [4787, 0]
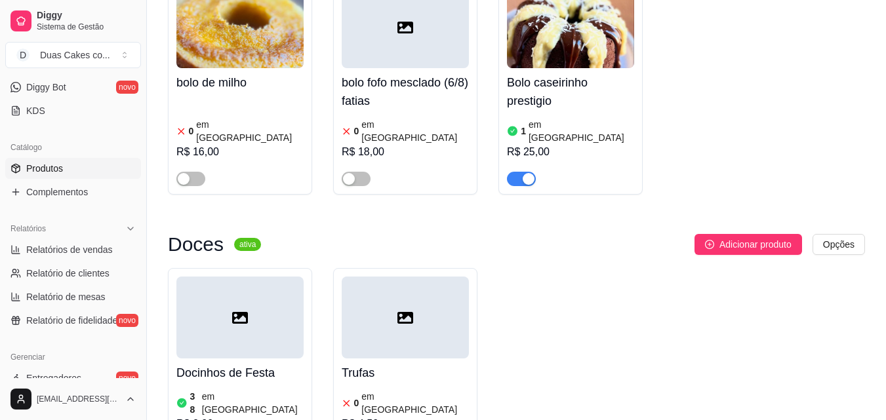
click at [227, 416] on div "R$ 2,00" at bounding box center [239, 424] width 127 height 16
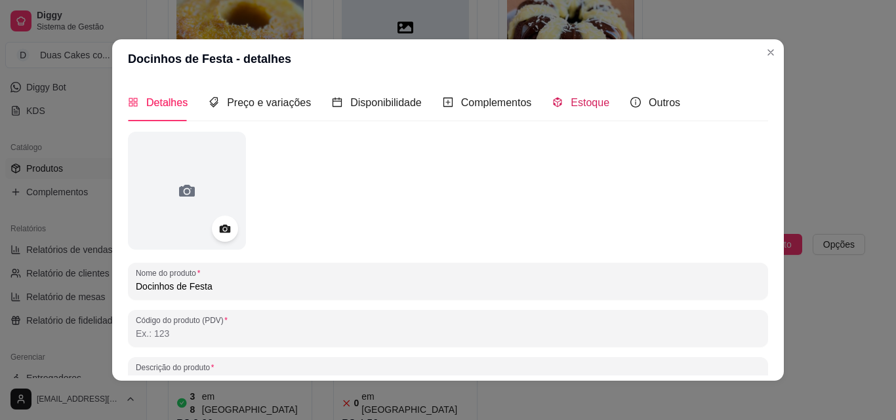
click at [588, 104] on span "Estoque" at bounding box center [590, 102] width 39 height 11
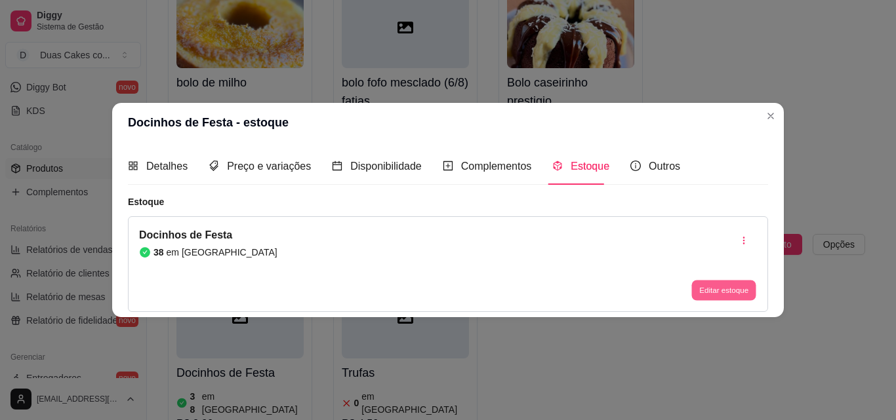
click at [708, 295] on button "Editar estoque" at bounding box center [723, 291] width 64 height 20
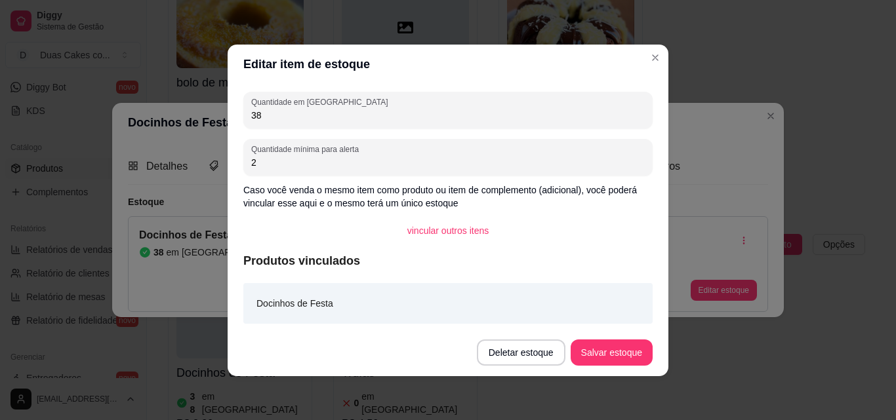
click at [266, 111] on input "38" at bounding box center [447, 115] width 393 height 13
type input "3"
type input "4"
type input "3"
click at [604, 355] on button "Salvar estoque" at bounding box center [611, 353] width 80 height 26
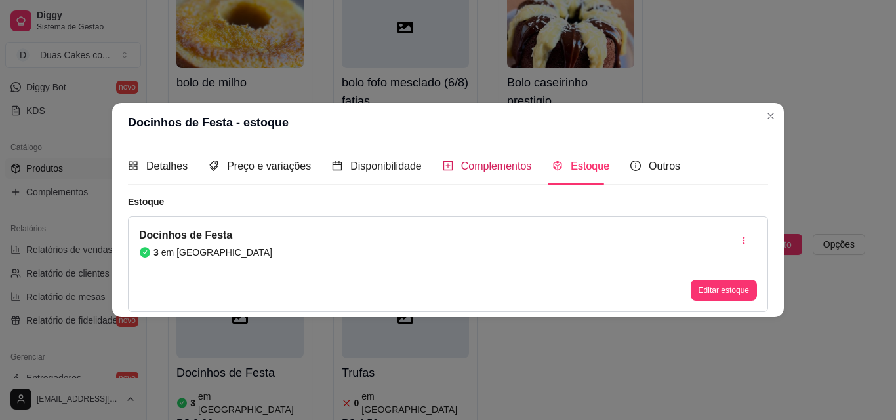
click at [468, 164] on span "Complementos" at bounding box center [496, 166] width 71 height 11
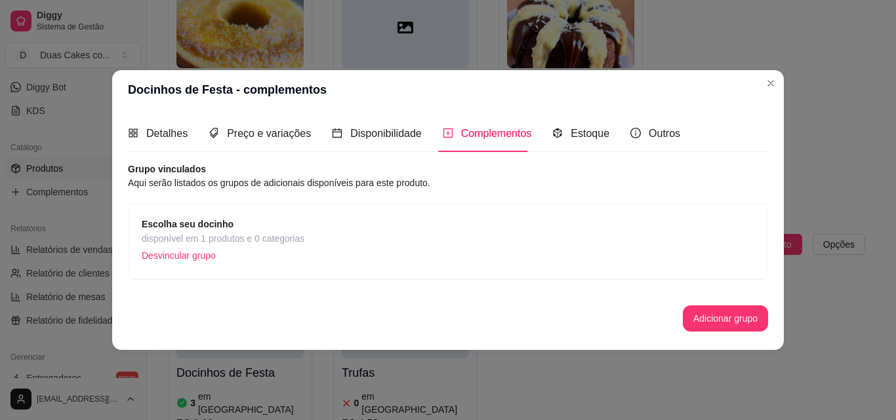
click at [223, 236] on span "disponível em 1 produtos e 0 categorias" at bounding box center [223, 238] width 163 height 14
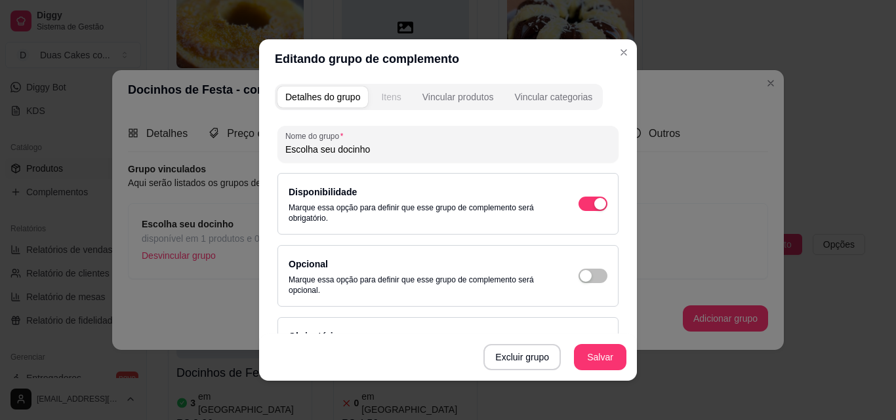
click at [381, 110] on div "Detalhes do grupo Itens Vincular produtos Vincular categorias Nome do grupo Esc…" at bounding box center [448, 230] width 378 height 302
click at [387, 100] on div "Itens" at bounding box center [391, 96] width 20 height 13
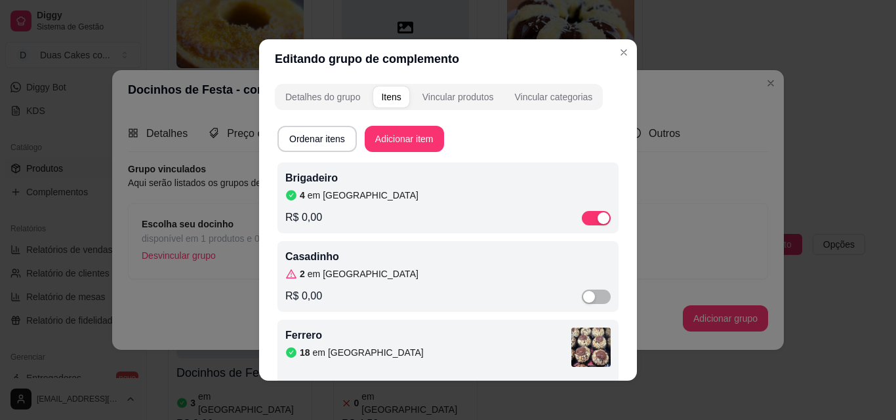
click at [341, 190] on article "em estoque" at bounding box center [363, 195] width 111 height 13
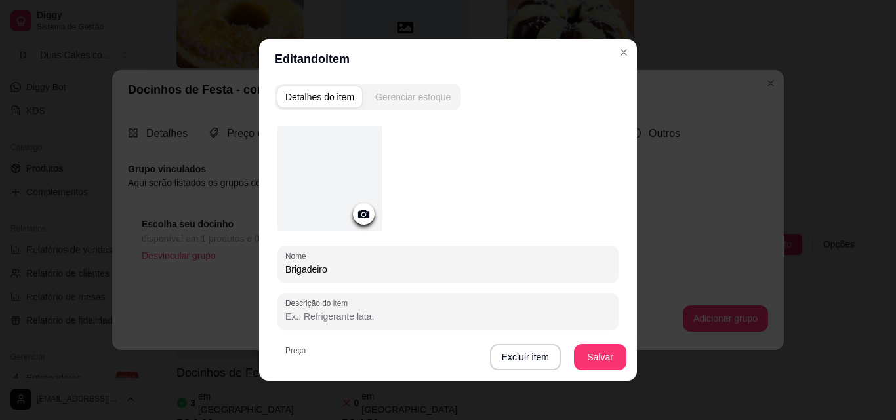
click at [416, 92] on div "Gerenciar estoque" at bounding box center [412, 96] width 75 height 13
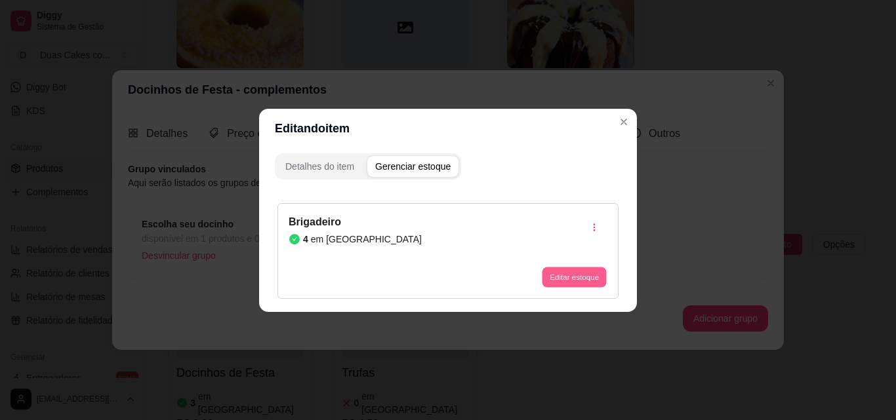
click at [595, 275] on button "Editar estoque" at bounding box center [574, 277] width 64 height 20
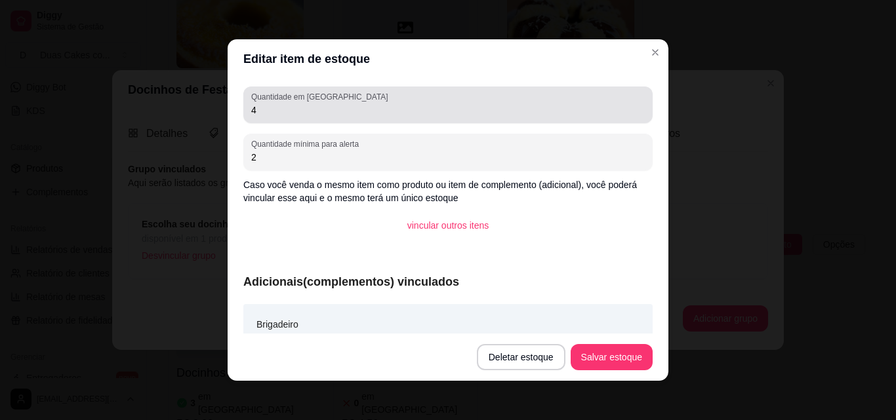
click at [251, 112] on input "4" at bounding box center [447, 110] width 393 height 13
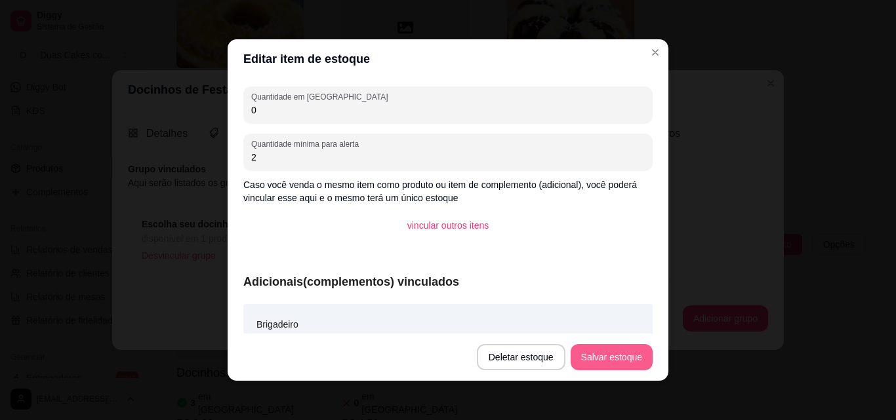
type input "0"
click at [635, 357] on button "Salvar estoque" at bounding box center [611, 358] width 80 height 26
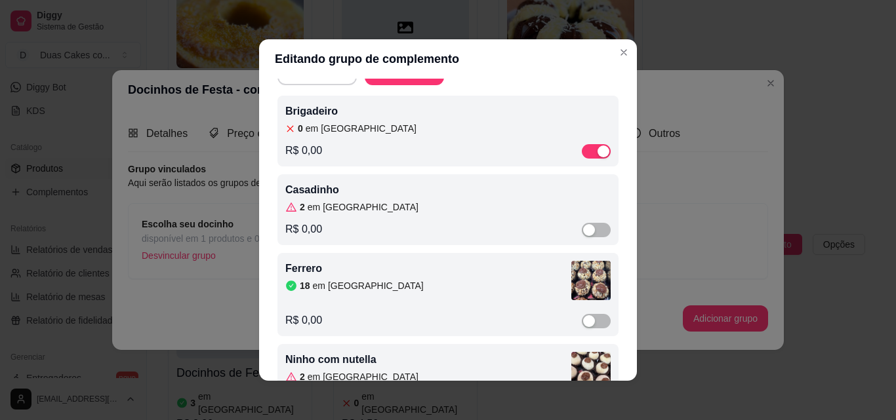
scroll to position [131, 0]
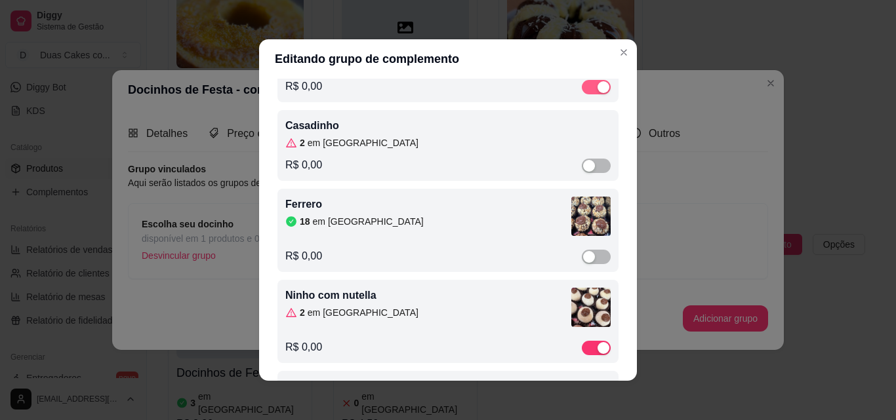
click at [597, 86] on div "button" at bounding box center [603, 87] width 12 height 12
click at [324, 216] on div "Ferrero 18 em estoque" at bounding box center [428, 212] width 286 height 31
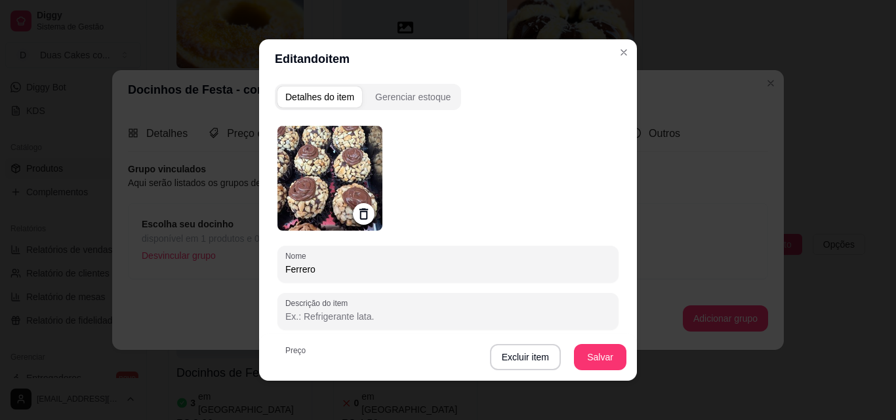
click at [430, 86] on div "Detalhes do item Gerenciar estoque" at bounding box center [368, 97] width 186 height 26
click at [424, 95] on div "Gerenciar estoque" at bounding box center [412, 96] width 75 height 13
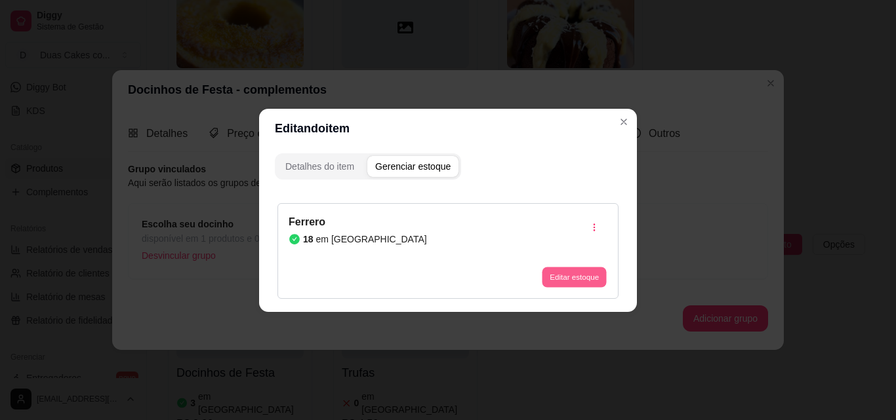
click at [579, 269] on button "Editar estoque" at bounding box center [574, 277] width 64 height 20
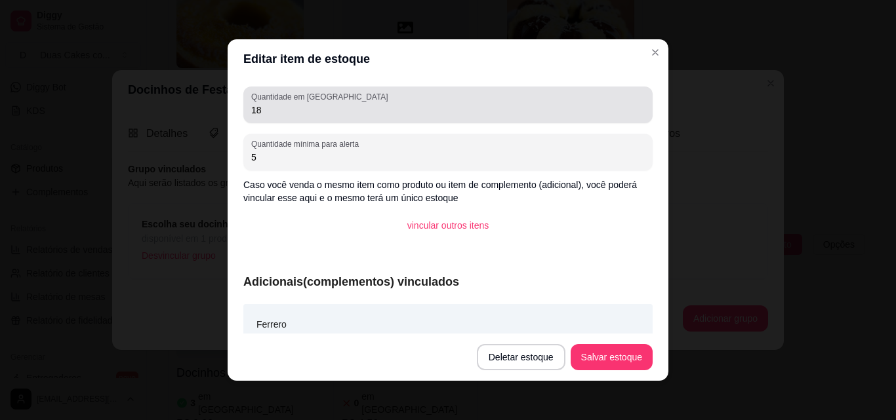
click at [271, 102] on div "18" at bounding box center [447, 105] width 393 height 26
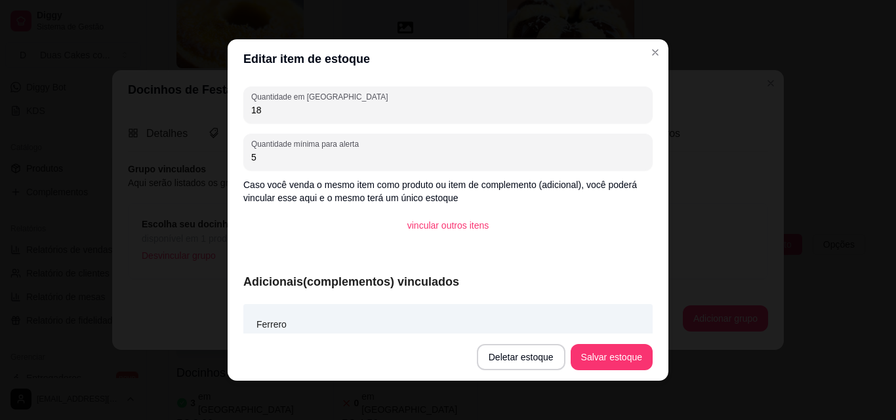
type input "1"
type input "0"
click at [595, 351] on button "Salvar estoque" at bounding box center [611, 358] width 80 height 26
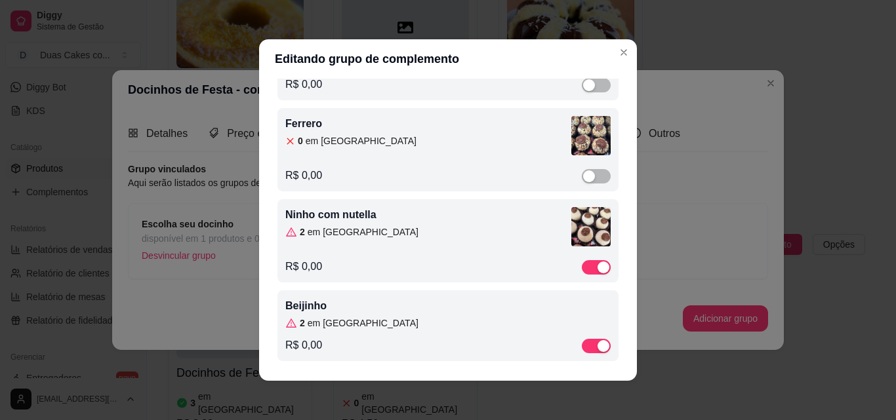
scroll to position [215, 0]
click at [374, 225] on div "2 em estoque" at bounding box center [428, 230] width 286 height 13
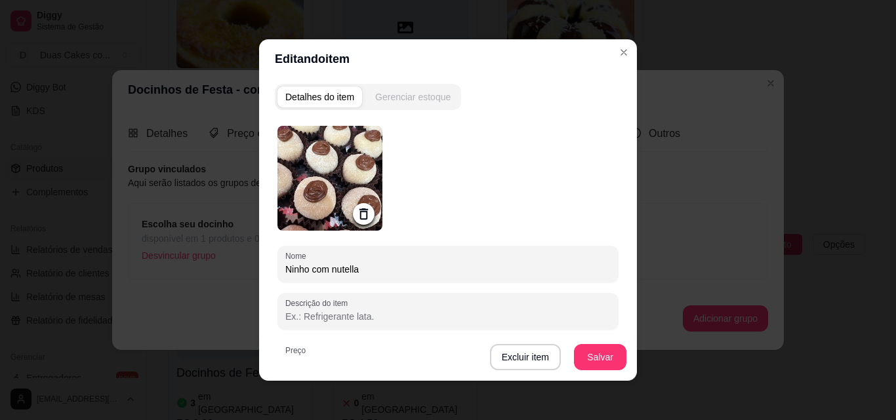
click at [416, 92] on div "Gerenciar estoque" at bounding box center [412, 96] width 75 height 13
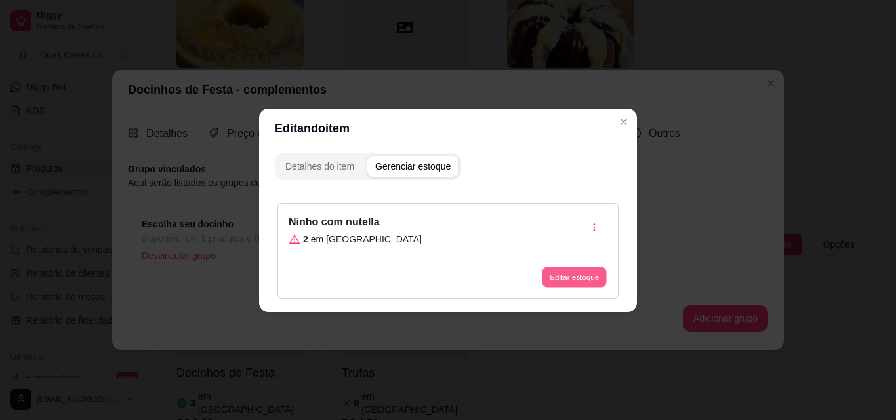
click at [581, 270] on button "Editar estoque" at bounding box center [574, 277] width 64 height 20
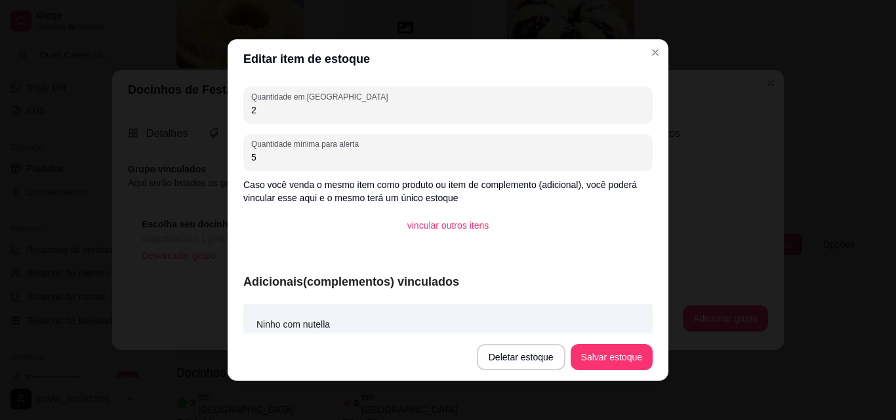
click at [256, 115] on input "2" at bounding box center [447, 110] width 393 height 13
type input "1"
click at [628, 355] on button "Salvar estoque" at bounding box center [612, 357] width 82 height 26
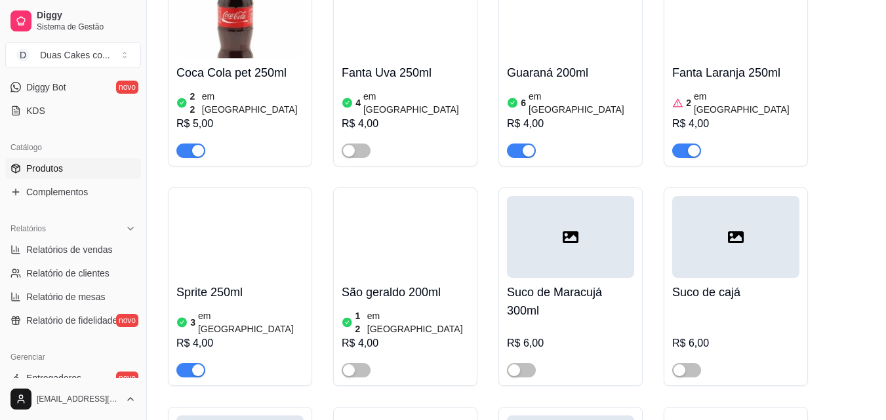
scroll to position [5640, 0]
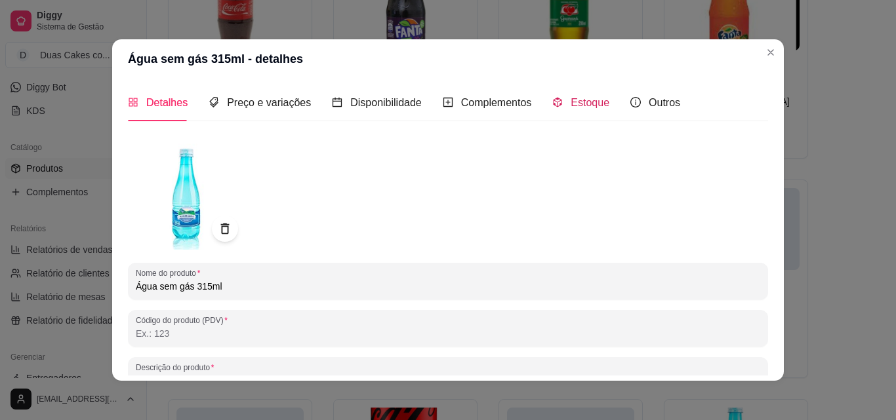
click at [575, 105] on span "Estoque" at bounding box center [590, 102] width 39 height 11
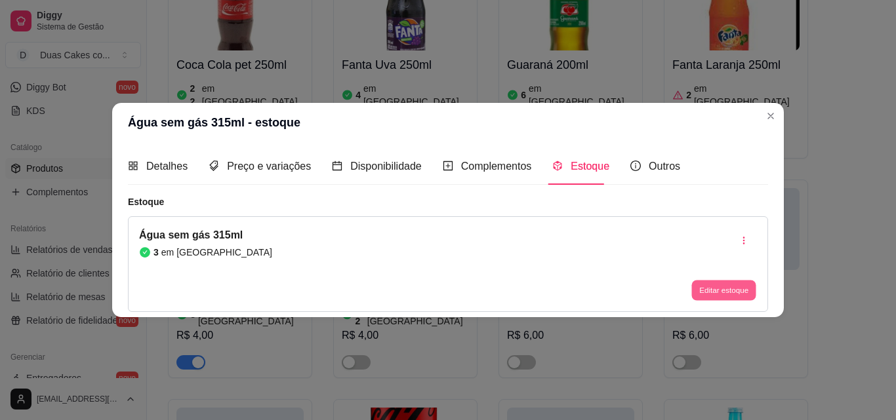
click at [729, 290] on button "Editar estoque" at bounding box center [723, 291] width 64 height 20
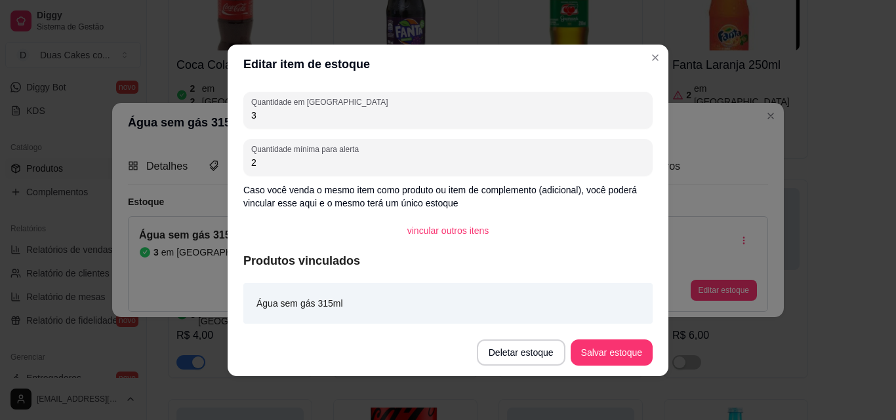
click at [270, 115] on input "3" at bounding box center [447, 115] width 393 height 13
type input "1"
click at [635, 359] on button "Salvar estoque" at bounding box center [611, 353] width 80 height 26
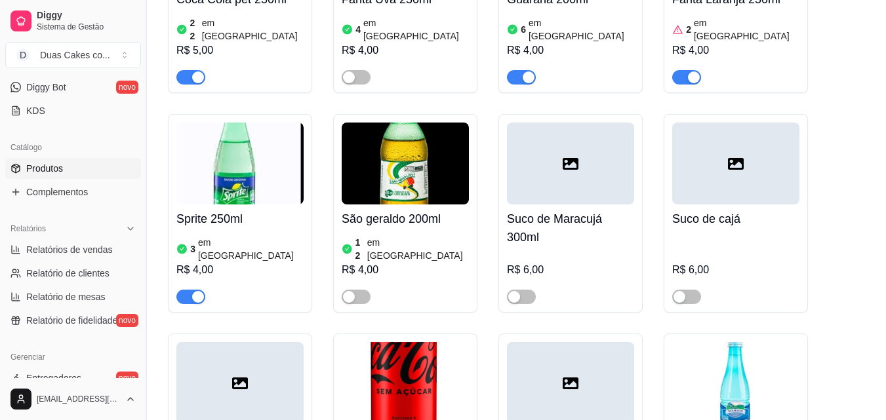
scroll to position [5771, 0]
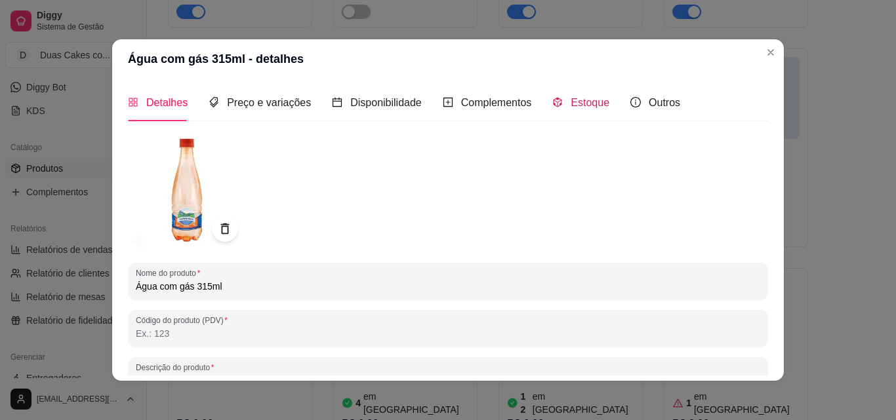
click at [581, 99] on span "Estoque" at bounding box center [590, 102] width 39 height 11
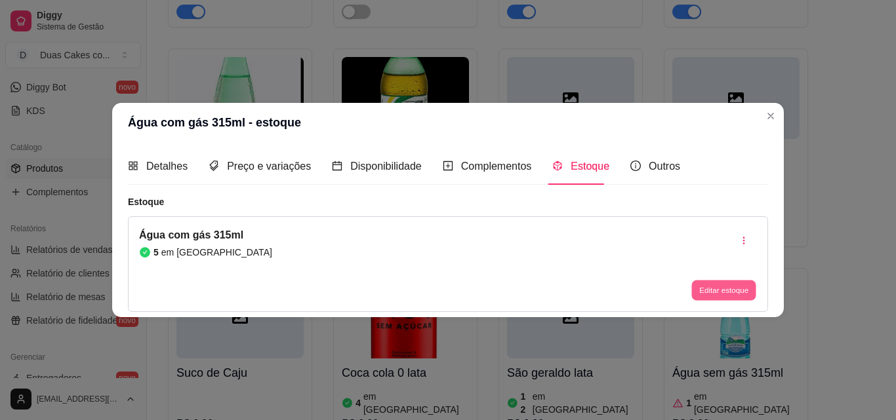
click at [723, 290] on button "Editar estoque" at bounding box center [723, 291] width 64 height 20
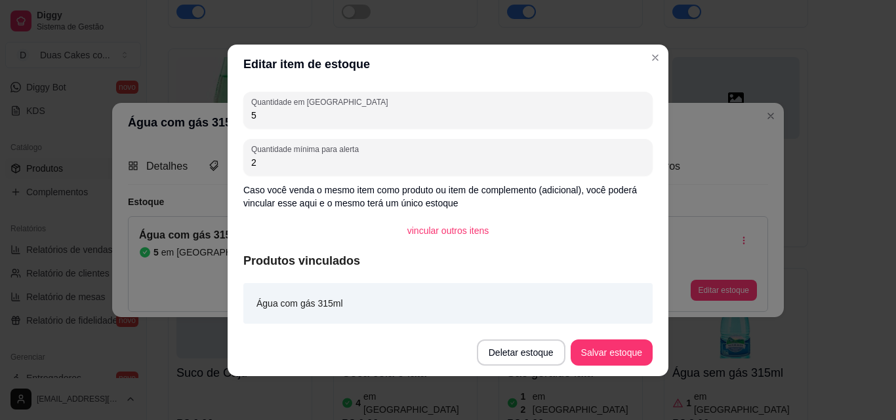
click at [267, 111] on input "5" at bounding box center [447, 115] width 393 height 13
type input "1"
click at [611, 355] on button "Salvar estoque" at bounding box center [611, 353] width 80 height 26
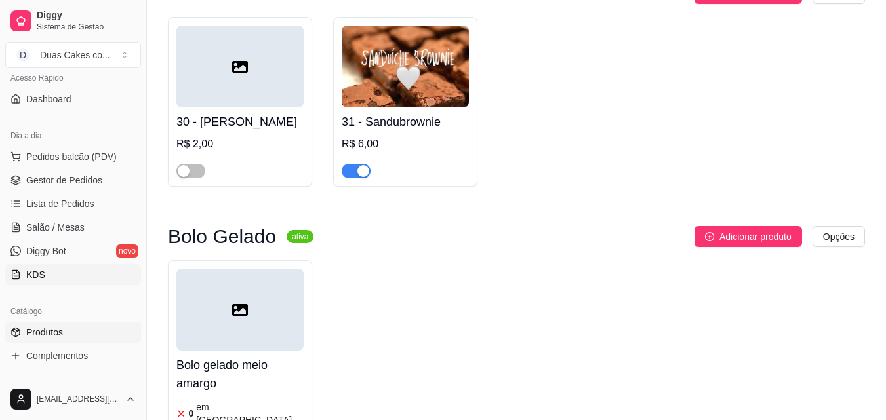
scroll to position [64, 0]
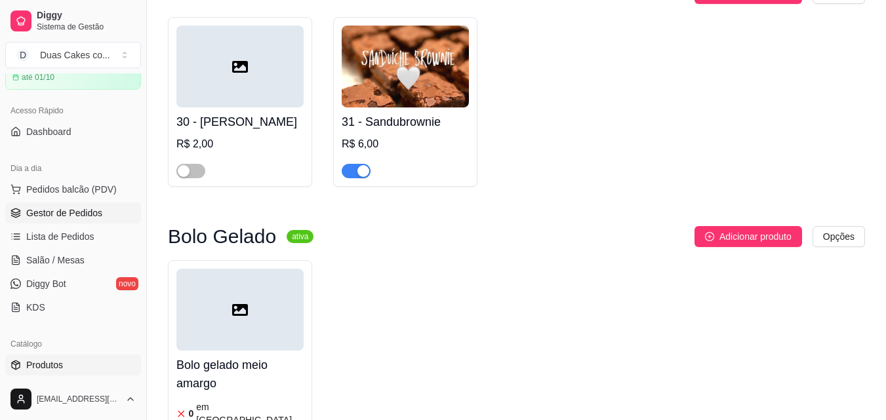
click at [77, 213] on span "Gestor de Pedidos" at bounding box center [64, 213] width 76 height 13
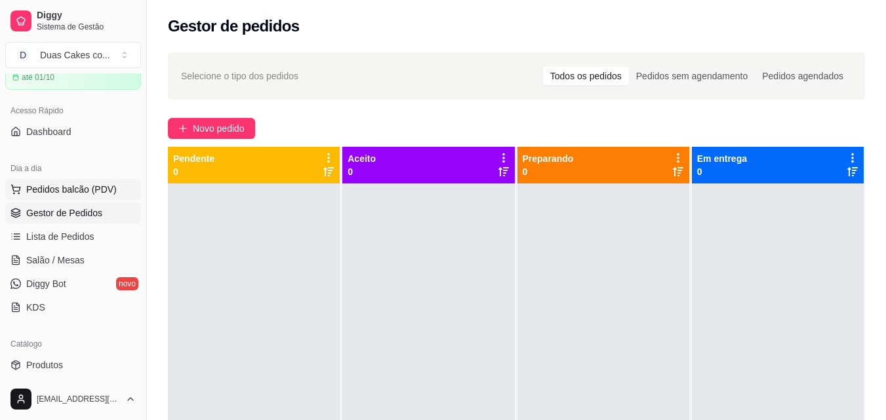
click at [78, 180] on button "Pedidos balcão (PDV)" at bounding box center [73, 189] width 136 height 21
